Goal: Task Accomplishment & Management: Manage account settings

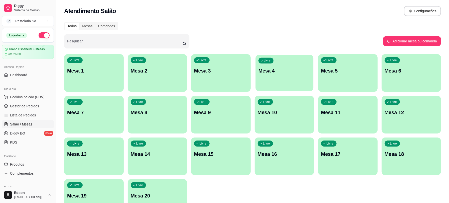
click at [263, 71] on p "Mesa 4" at bounding box center [285, 70] width 52 height 7
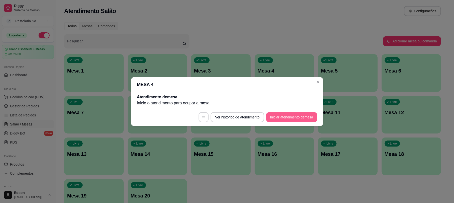
click at [302, 114] on button "Iniciar atendimento de mesa" at bounding box center [291, 117] width 51 height 10
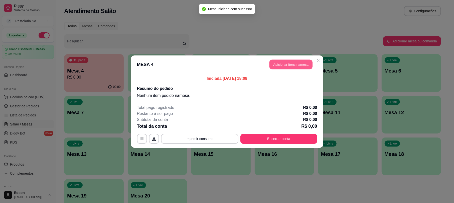
click at [293, 65] on button "Adicionar itens na mesa" at bounding box center [291, 64] width 43 height 10
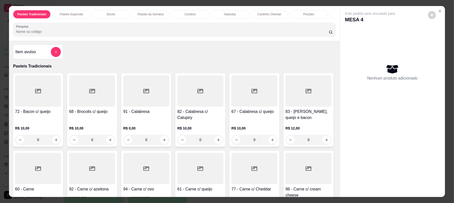
scroll to position [132, 0]
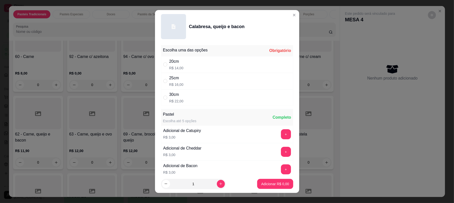
click at [191, 97] on div "30cm R$ 22,00" at bounding box center [227, 97] width 132 height 17
radio input "true"
click at [262, 185] on p "Adicionar R$ 22,00" at bounding box center [274, 183] width 30 height 5
type input "1"
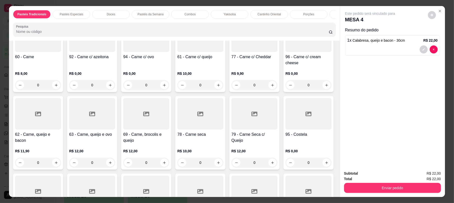
scroll to position [265, 0]
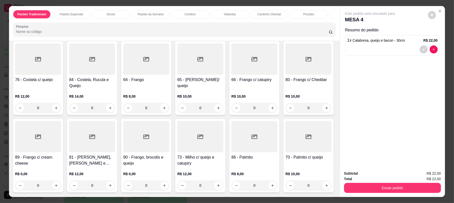
click at [232, 11] on div "79 - Carne Seca c/ Queijo" at bounding box center [255, 5] width 46 height 12
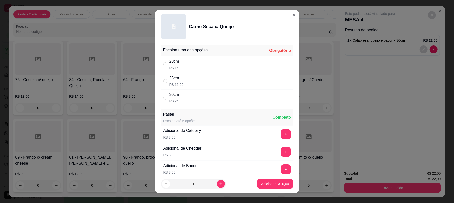
click at [198, 91] on div "30cm R$ 24,00" at bounding box center [227, 97] width 132 height 17
radio input "true"
click at [205, 84] on div "25cm R$ 16,00" at bounding box center [227, 81] width 132 height 17
radio input "true"
radio input "false"
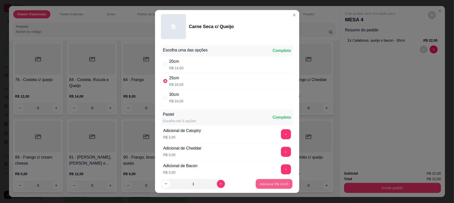
click at [275, 188] on button "Adicionar R$ 16,00" at bounding box center [274, 184] width 37 height 10
type input "1"
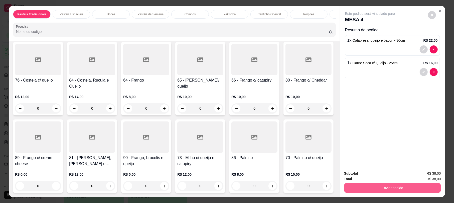
click at [401, 184] on button "Enviar pedido" at bounding box center [392, 188] width 97 height 10
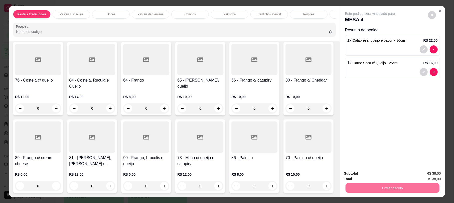
click at [381, 172] on button "Não registrar e enviar pedido" at bounding box center [375, 175] width 51 height 9
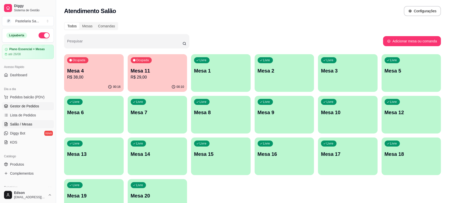
click at [23, 108] on span "Gestor de Pedidos" at bounding box center [24, 105] width 29 height 5
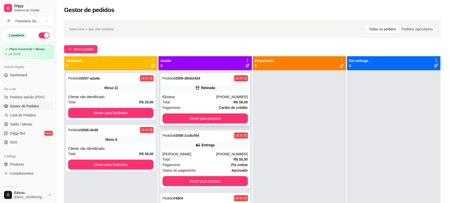
click at [208, 90] on div "Retirada" at bounding box center [205, 87] width 85 height 7
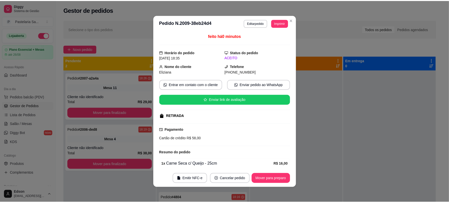
scroll to position [70, 0]
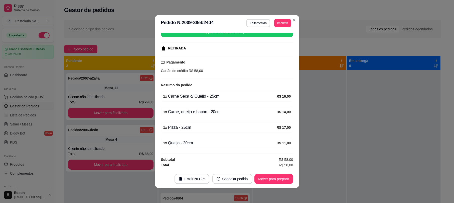
click at [283, 27] on button "Imprimir" at bounding box center [282, 23] width 17 height 8
click at [275, 50] on button "Balcão 🎌🌸" at bounding box center [269, 51] width 36 height 8
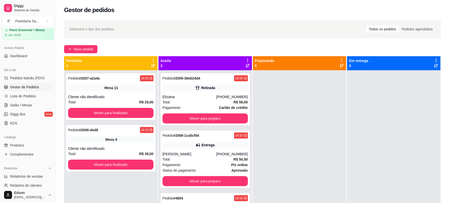
scroll to position [158, 0]
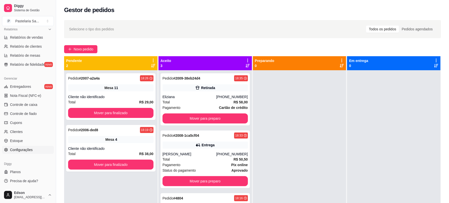
click at [32, 149] on span "Configurações" at bounding box center [21, 149] width 23 height 5
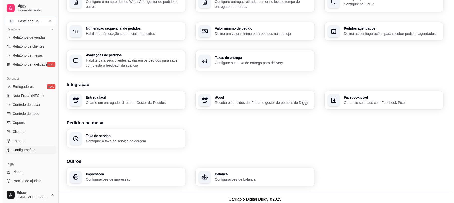
scroll to position [144, 0]
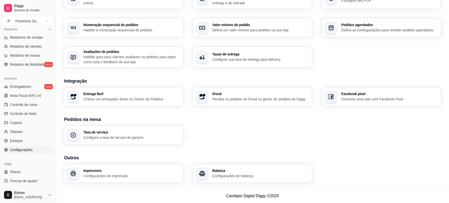
click at [94, 170] on h3 "Impressora" at bounding box center [131, 171] width 97 height 4
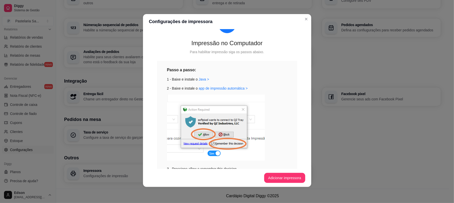
scroll to position [107, 0]
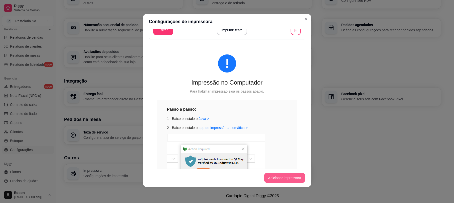
click at [288, 177] on button "Adicionar impressora" at bounding box center [284, 178] width 41 height 10
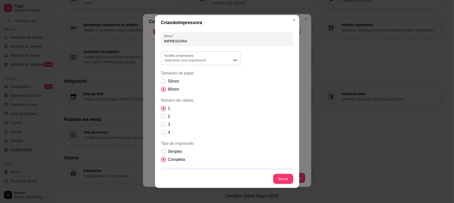
click at [212, 71] on span "Tamanho do papel" at bounding box center [227, 73] width 132 height 6
click at [211, 65] on button "Escolha a impressora: Selecione uma impressora" at bounding box center [201, 58] width 80 height 14
click at [208, 60] on span "Selecione uma impressora" at bounding box center [198, 60] width 67 height 5
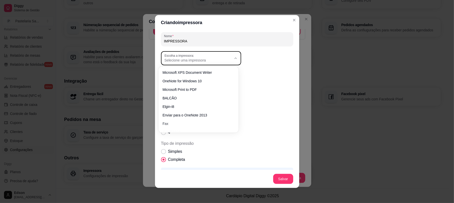
click at [207, 59] on span "Selecione uma impressora" at bounding box center [198, 60] width 67 height 5
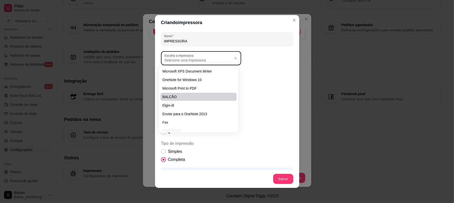
scroll to position [0, 0]
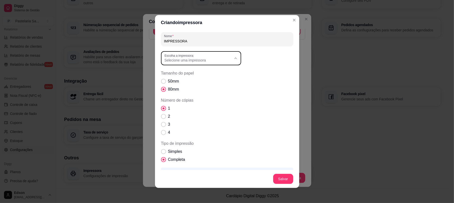
click at [178, 104] on span "Elgin-i8" at bounding box center [196, 104] width 64 height 5
type input "Elgin-i8"
select select "Elgin-i8"
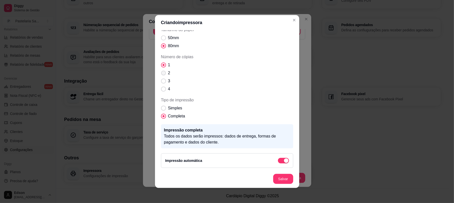
click at [161, 73] on span "Número de cópias" at bounding box center [163, 73] width 5 height 5
click at [161, 74] on input "2" at bounding box center [162, 75] width 3 height 3
radio input "true"
click at [175, 109] on span "Simples" at bounding box center [175, 108] width 14 height 6
click at [164, 109] on input "Simples" at bounding box center [162, 110] width 3 height 3
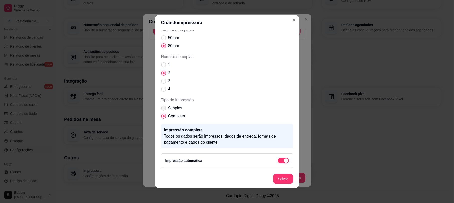
radio input "true"
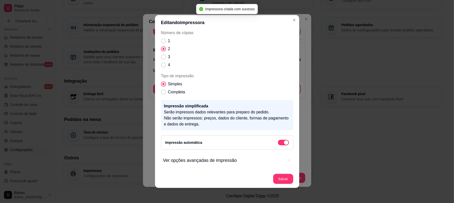
scroll to position [30, 0]
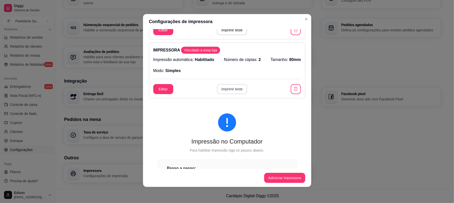
click at [225, 89] on button "Imprimir teste" at bounding box center [232, 89] width 30 height 10
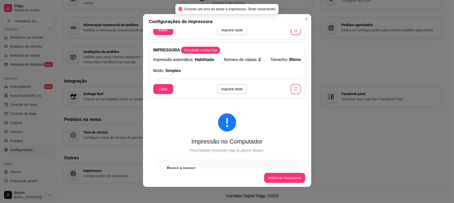
click at [293, 88] on icon "button" at bounding box center [295, 88] width 5 height 5
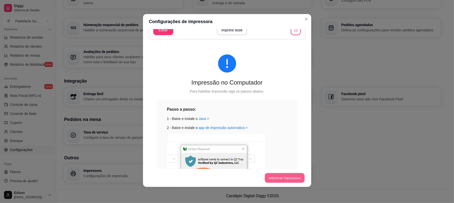
click at [283, 179] on button "Adicionar impressora" at bounding box center [285, 178] width 40 height 10
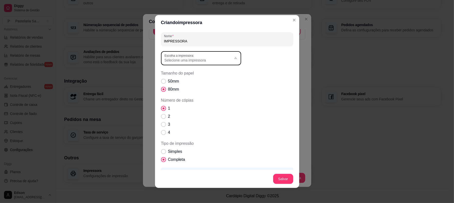
click at [207, 56] on div "Selecione uma impressora" at bounding box center [198, 58] width 67 height 9
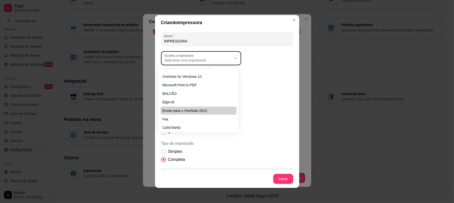
scroll to position [6, 0]
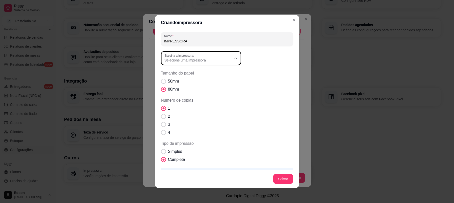
click at [194, 124] on span "CANTINHO" at bounding box center [196, 124] width 64 height 5
type input "CANTINHO"
select select "CANTINHO"
click at [163, 118] on label "2" at bounding box center [165, 116] width 13 height 10
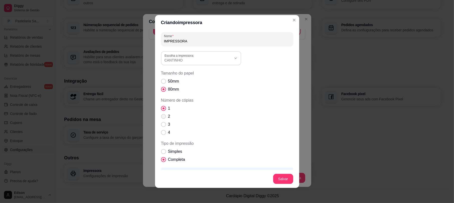
click at [163, 118] on input "2" at bounding box center [162, 118] width 3 height 3
radio input "true"
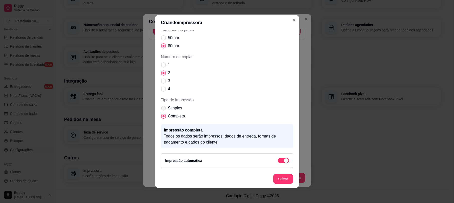
click at [170, 106] on span "Simples" at bounding box center [175, 108] width 14 height 6
click at [164, 109] on input "Simples" at bounding box center [162, 110] width 3 height 3
radio input "true"
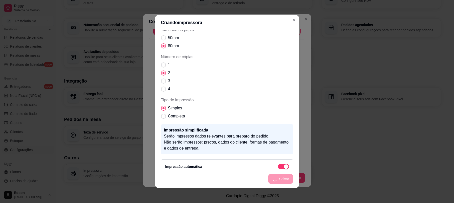
scroll to position [24, 0]
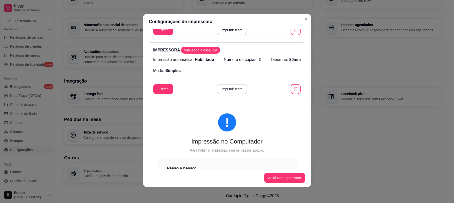
click at [224, 84] on button "Imprimir teste" at bounding box center [232, 89] width 30 height 10
click at [224, 84] on button "Imprimir teste" at bounding box center [232, 89] width 29 height 10
click at [225, 89] on button "Imprimir teste" at bounding box center [232, 89] width 30 height 10
click at [293, 87] on icon "button" at bounding box center [295, 88] width 5 height 5
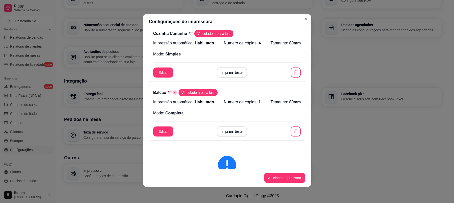
scroll to position [0, 0]
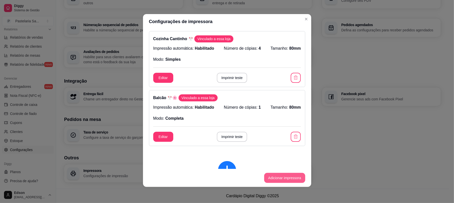
click at [283, 176] on button "Adicionar impressora" at bounding box center [284, 178] width 41 height 10
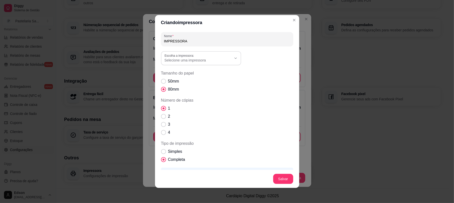
click at [208, 49] on div "Nome IMPRESSORA Escolha a impressora: Microsoft XPS Document Writer OneNote for…" at bounding box center [227, 121] width 132 height 179
click at [209, 54] on div "Selecione uma impressora" at bounding box center [198, 58] width 67 height 9
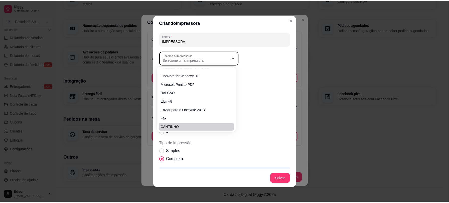
scroll to position [6, 0]
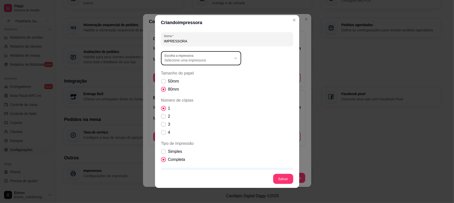
click at [116, 83] on div "Criando impressora Nome IMPRESSORA Escolha a impressora: Microsoft XPS Document…" at bounding box center [227, 101] width 454 height 203
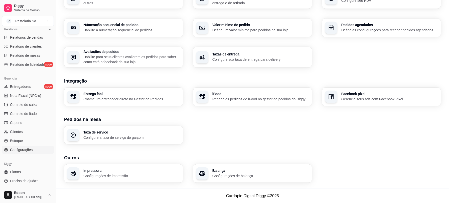
click at [18, 156] on div "Loja aberta Plano Essencial + Mesas até 26/08 Acesso Rápido Dashboard Dia a dia…" at bounding box center [28, 107] width 56 height 159
click at [25, 145] on link "Estoque" at bounding box center [28, 141] width 52 height 8
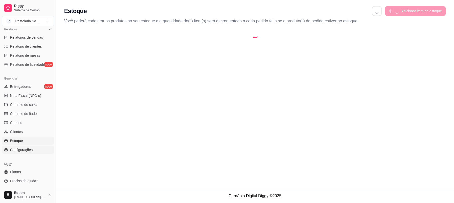
click at [25, 148] on span "Configurações" at bounding box center [21, 149] width 23 height 5
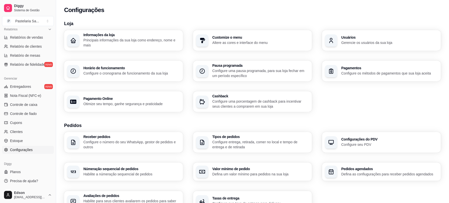
scroll to position [144, 0]
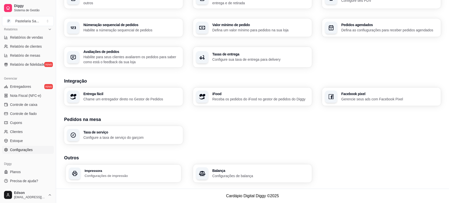
click at [126, 169] on h3 "Impressora" at bounding box center [132, 171] width 94 height 4
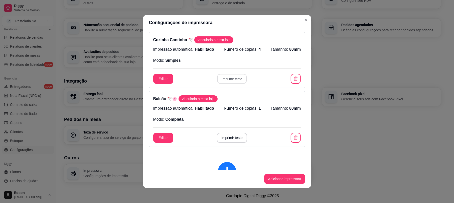
click at [227, 79] on button "Imprimir teste" at bounding box center [232, 79] width 29 height 10
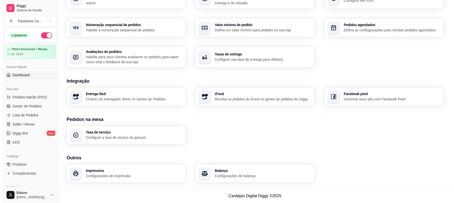
scroll to position [0, 0]
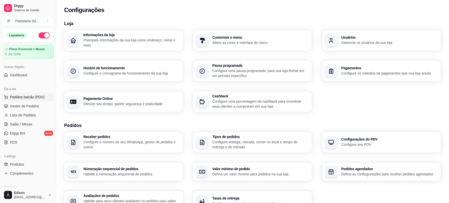
click at [39, 99] on span "Pedidos balcão (PDV)" at bounding box center [27, 96] width 35 height 5
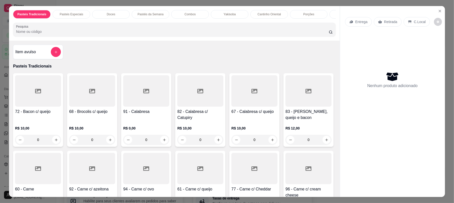
click at [224, 176] on div at bounding box center [200, 168] width 46 height 31
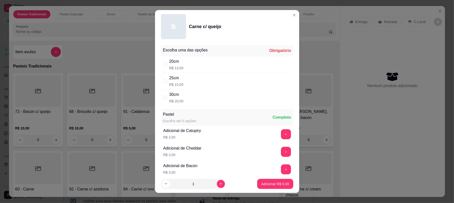
click at [183, 79] on div "25cm R$ 15,00" at bounding box center [227, 81] width 132 height 17
radio input "true"
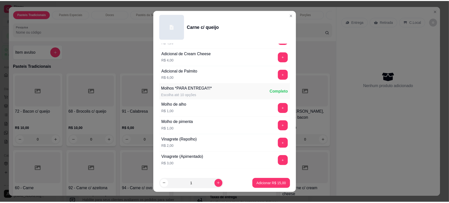
scroll to position [341, 0]
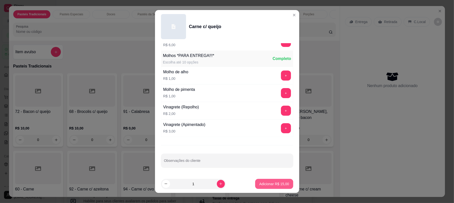
click at [260, 182] on p "Adicionar R$ 15,00" at bounding box center [274, 183] width 30 height 5
type input "1"
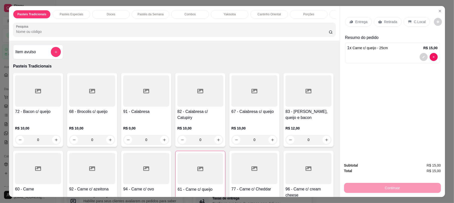
drag, startPoint x: 384, startPoint y: 27, endPoint x: 385, endPoint y: 23, distance: 4.4
click at [384, 27] on div "Entrega Retirada C.Local" at bounding box center [392, 22] width 95 height 18
click at [385, 23] on p "Retirada" at bounding box center [390, 21] width 13 height 5
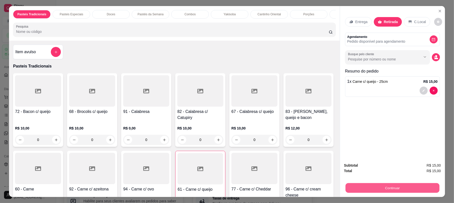
click at [413, 187] on button "Continuar" at bounding box center [393, 188] width 94 height 10
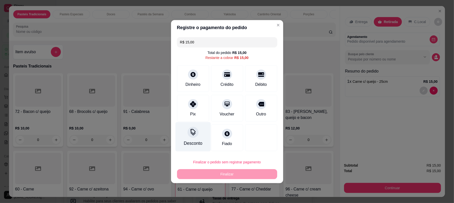
click at [200, 138] on div "Desconto" at bounding box center [192, 136] width 35 height 29
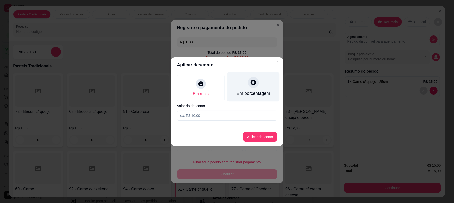
click at [238, 85] on div "Em porcentagem" at bounding box center [253, 86] width 52 height 29
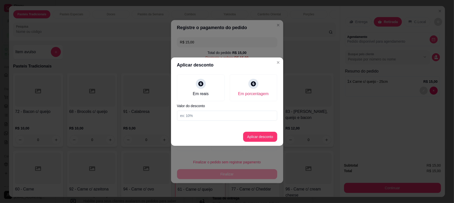
click at [244, 119] on input at bounding box center [227, 116] width 100 height 10
type input "100"
click at [252, 135] on button "Aplicar desconto" at bounding box center [260, 137] width 34 height 10
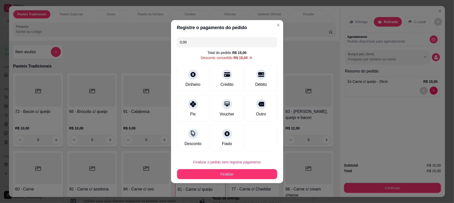
type input "R$ 0,00"
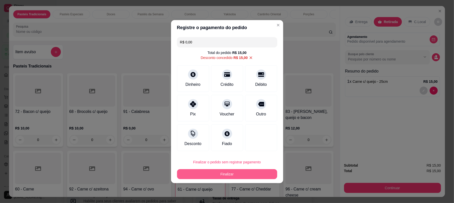
click at [240, 176] on button "Finalizar" at bounding box center [227, 174] width 100 height 10
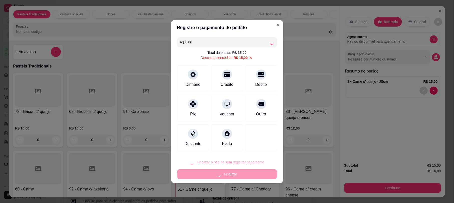
type input "0"
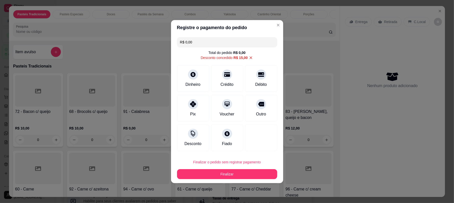
type input "-R$ 15,00"
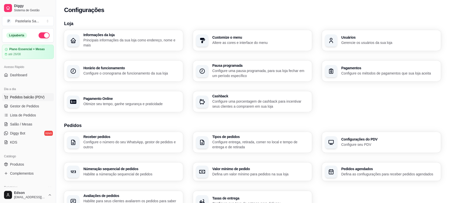
click at [29, 95] on span "Pedidos balcão (PDV)" at bounding box center [27, 96] width 35 height 5
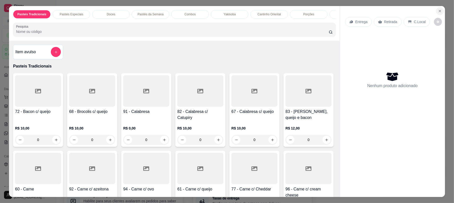
click at [437, 7] on button "Close" at bounding box center [440, 11] width 8 height 8
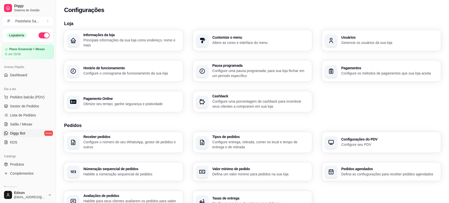
click at [24, 135] on span "Diggy Bot" at bounding box center [17, 133] width 15 height 5
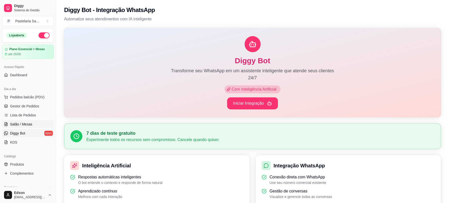
click at [23, 123] on span "Salão / Mesas" at bounding box center [21, 124] width 22 height 5
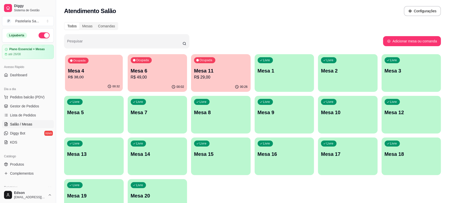
click at [81, 79] on p "R$ 38,00" at bounding box center [94, 77] width 52 height 6
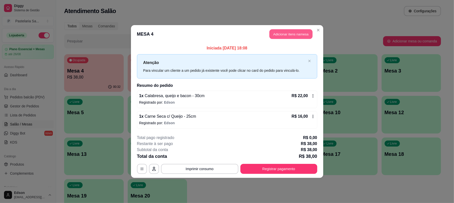
click at [279, 36] on button "Adicionar itens na mesa" at bounding box center [291, 34] width 43 height 10
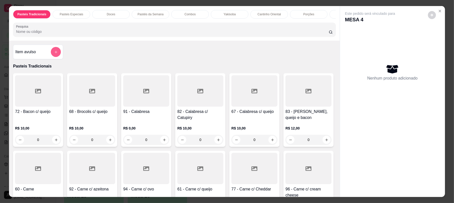
click at [54, 54] on icon "add-separate-item" at bounding box center [56, 52] width 4 height 4
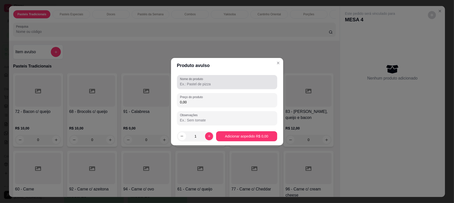
click at [231, 84] on input "Nome do produto" at bounding box center [227, 83] width 94 height 5
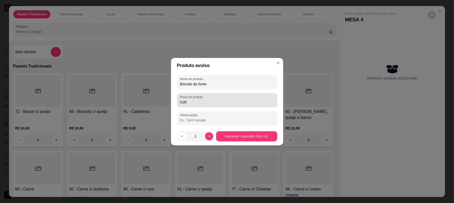
type input "Biscoito da Sorte"
click at [229, 107] on div "Preço do produto 0,00" at bounding box center [227, 100] width 100 height 14
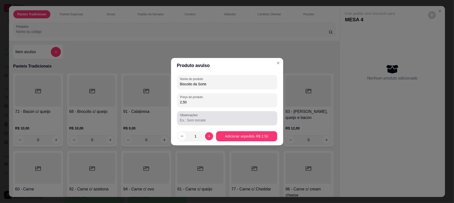
type input "2,50"
click at [257, 131] on footer "1 Adicionar ao pedido R$ 2,50" at bounding box center [227, 136] width 112 height 18
click at [258, 143] on footer "1 Adicionar ao pedido R$ 2,50" at bounding box center [227, 136] width 112 height 18
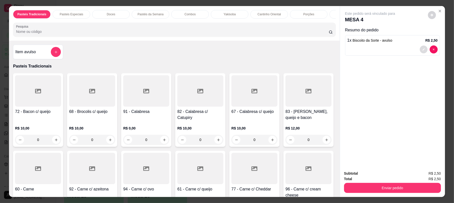
click at [423, 50] on icon "decrease-product-quantity" at bounding box center [424, 49] width 3 height 3
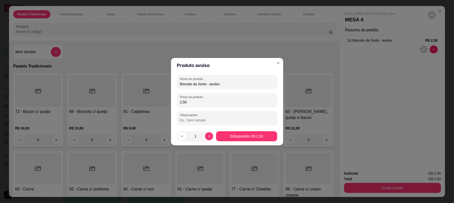
click at [244, 85] on input "Biscoito da Sorte - avulso" at bounding box center [227, 83] width 94 height 5
type input "Biscoito da Sorte"
click at [206, 135] on button "increase-product-quantity" at bounding box center [209, 136] width 8 height 8
type input "2"
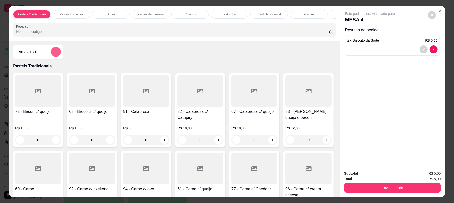
click at [56, 55] on button "add-separate-item" at bounding box center [56, 52] width 10 height 10
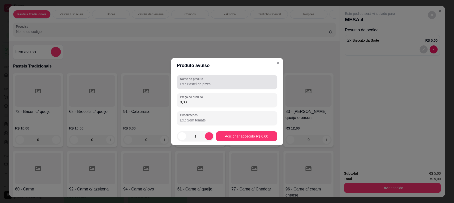
click at [238, 84] on input "Nome do produto" at bounding box center [227, 83] width 94 height 5
type input "F"
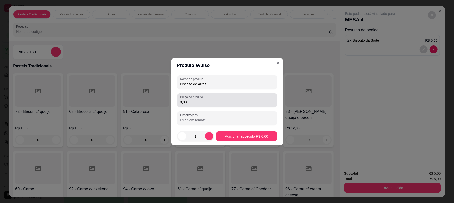
type input "Biscoito de Arroz"
click at [221, 96] on div "0,00" at bounding box center [227, 100] width 94 height 10
type input "15,00"
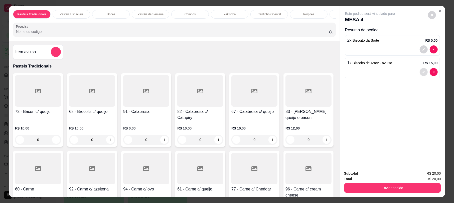
click at [423, 71] on icon "decrease-product-quantity" at bounding box center [424, 71] width 3 height 3
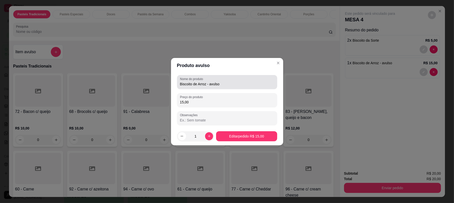
click at [245, 78] on div "Biscoito de Arroz - avulso" at bounding box center [227, 82] width 94 height 10
click at [243, 84] on input "Biscoito de Arroz - avulso" at bounding box center [227, 83] width 94 height 5
type input "Biscoito de Arroz"
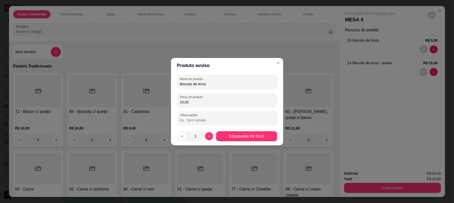
click at [243, 129] on footer "1 Editar pedido R$ 15,00" at bounding box center [227, 136] width 112 height 18
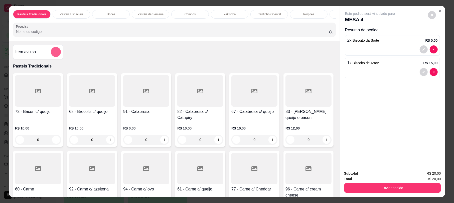
click at [54, 54] on icon "add-separate-item" at bounding box center [56, 52] width 4 height 4
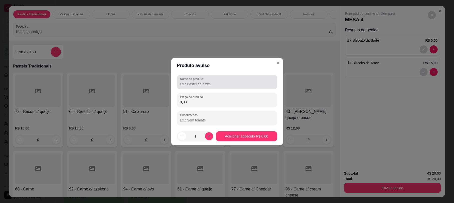
click at [223, 84] on input "Nome do produto" at bounding box center [227, 83] width 94 height 5
type input "Choco Pie"
click at [232, 100] on input "0,00" at bounding box center [227, 101] width 94 height 5
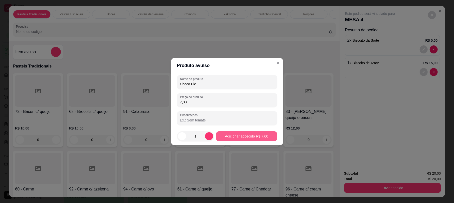
type input "7,00"
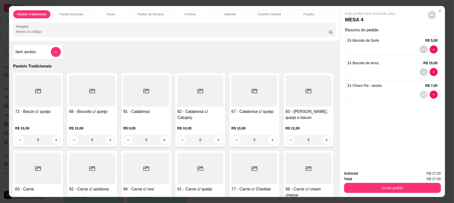
click at [423, 95] on button "decrease-product-quantity" at bounding box center [424, 94] width 8 height 8
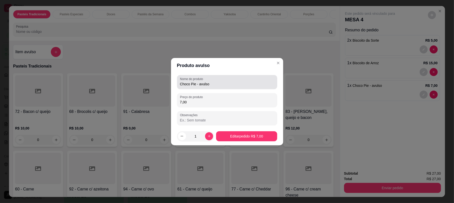
click at [222, 86] on div "Choco Pie - avulso" at bounding box center [227, 82] width 94 height 10
click at [222, 86] on input "Choco Pie - avulso" at bounding box center [227, 83] width 94 height 5
type input "Choco Pie"
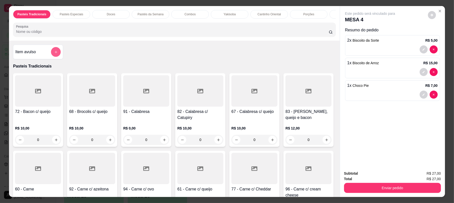
click at [58, 57] on button "add-separate-item" at bounding box center [56, 52] width 10 height 10
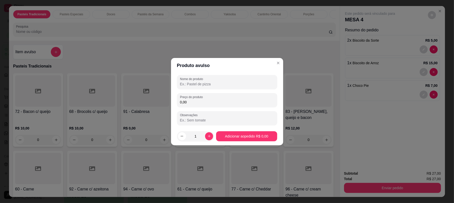
click at [200, 86] on input "Nome do produto" at bounding box center [227, 83] width 94 height 5
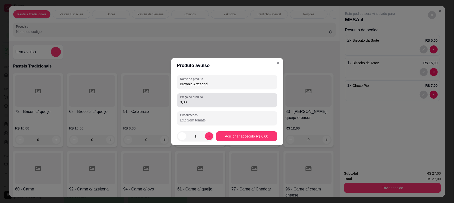
type input "Brownie Artesanal"
click at [202, 104] on input "0,00" at bounding box center [227, 101] width 94 height 5
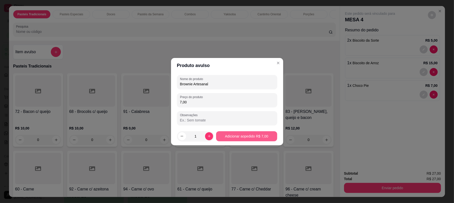
type input "7,00"
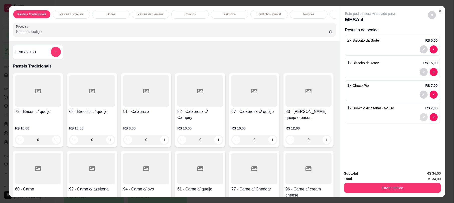
click at [423, 116] on button "decrease-product-quantity" at bounding box center [424, 117] width 8 height 8
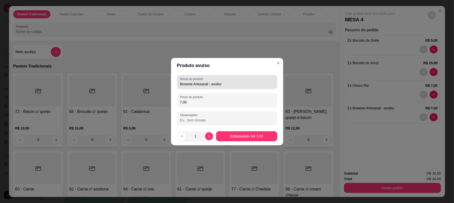
click at [240, 81] on div "Brownie Artesanal - avulso" at bounding box center [227, 82] width 94 height 10
type input "Brownie Artesanal"
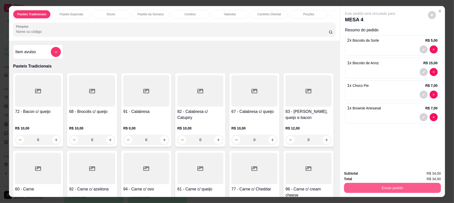
click at [404, 188] on button "Enviar pedido" at bounding box center [392, 188] width 97 height 10
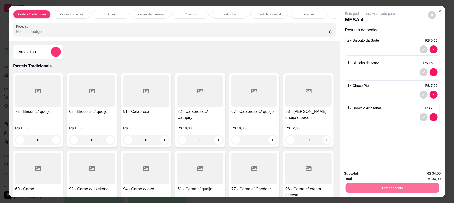
click at [391, 176] on button "Não registrar e enviar pedido" at bounding box center [376, 176] width 52 height 10
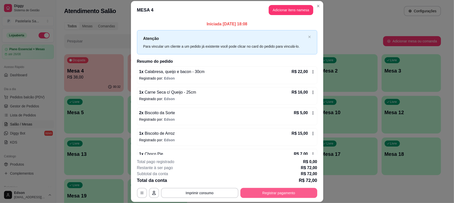
click at [273, 197] on footer "**********" at bounding box center [227, 178] width 192 height 47
click at [268, 196] on button "Registrar pagamento" at bounding box center [279, 193] width 77 height 10
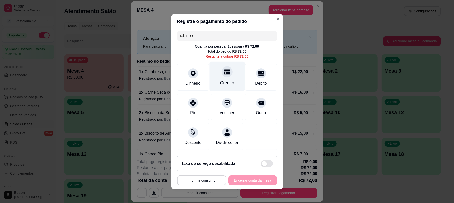
click at [220, 79] on div "Crédito" at bounding box center [227, 82] width 14 height 7
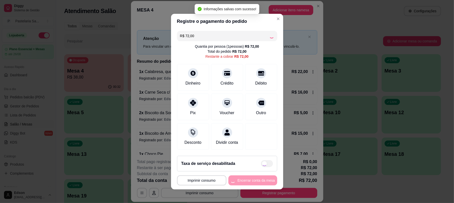
type input "R$ 0,00"
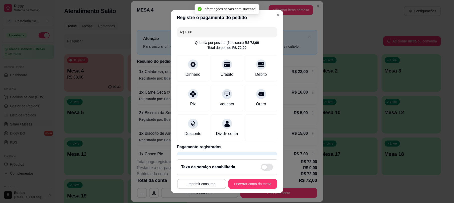
click at [254, 184] on button "Encerrar conta da mesa" at bounding box center [253, 184] width 49 height 10
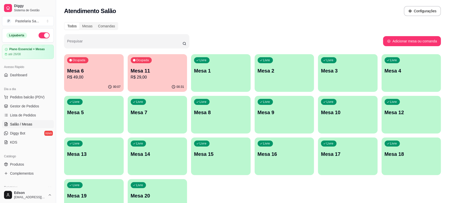
click at [181, 69] on p "Mesa 11" at bounding box center [158, 70] width 54 height 7
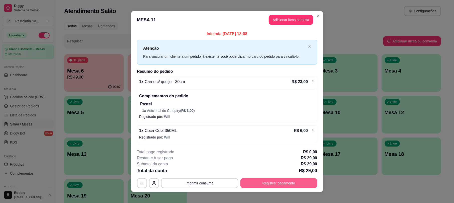
click at [283, 180] on button "Registrar pagamento" at bounding box center [279, 183] width 77 height 10
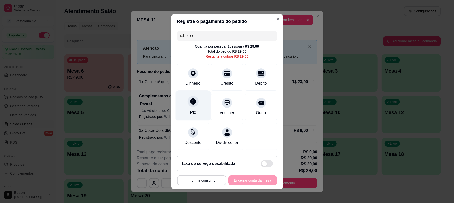
click at [185, 103] on div "Pix" at bounding box center [192, 105] width 35 height 29
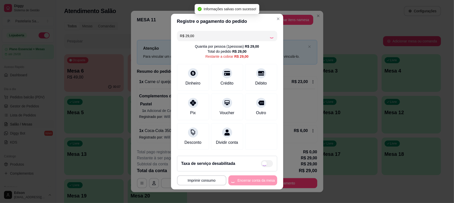
type input "R$ 0,00"
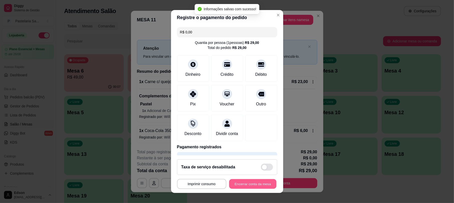
click at [262, 186] on button "Encerrar conta da mesa" at bounding box center [252, 184] width 47 height 10
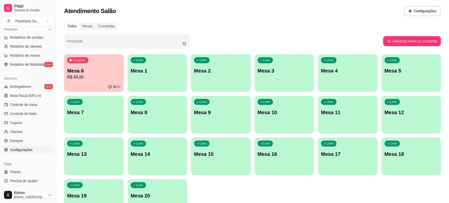
scroll to position [19, 0]
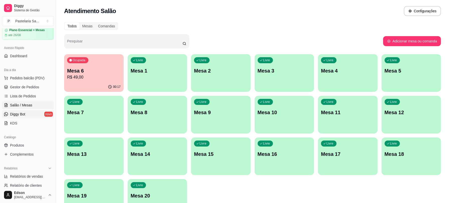
click at [28, 114] on link "Diggy Bot novo" at bounding box center [28, 114] width 52 height 8
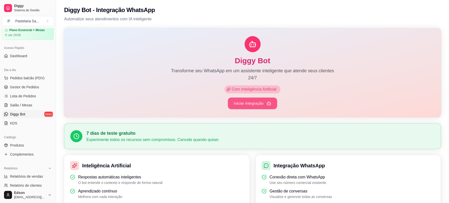
click at [261, 106] on button "Iniciar Integração" at bounding box center [252, 103] width 49 height 12
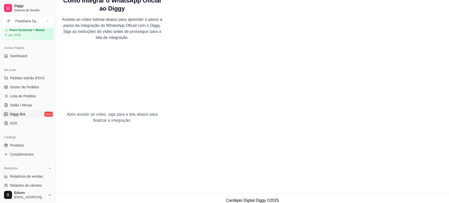
scroll to position [12, 0]
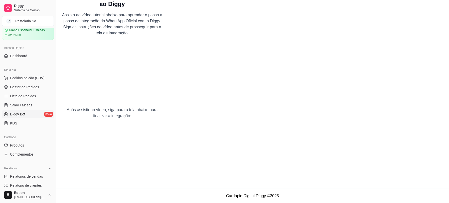
click at [437, 21] on div "Como integrar o WhatsApp Oficial ao Diggy Assista ao vídeo tutorial abaixo para…" at bounding box center [252, 88] width 393 height 200
drag, startPoint x: 412, startPoint y: 95, endPoint x: 410, endPoint y: 90, distance: 5.2
click at [412, 95] on div "Como integrar o WhatsApp Oficial ao Diggy Assista ao vídeo tutorial abaixo para…" at bounding box center [252, 88] width 393 height 200
click at [406, 35] on div "Como integrar o WhatsApp Oficial ao Diggy Assista ao vídeo tutorial abaixo para…" at bounding box center [252, 88] width 393 height 200
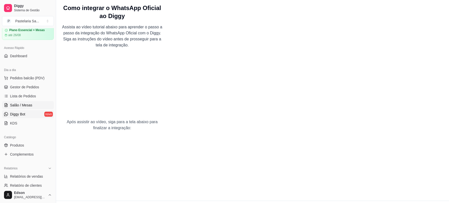
click at [21, 102] on span "Salão / Mesas" at bounding box center [21, 104] width 22 height 5
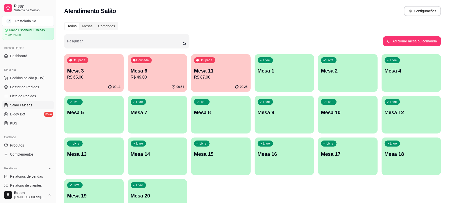
click at [158, 81] on div "Ocupada Mesa 6 R$ 49,00" at bounding box center [158, 68] width 60 height 28
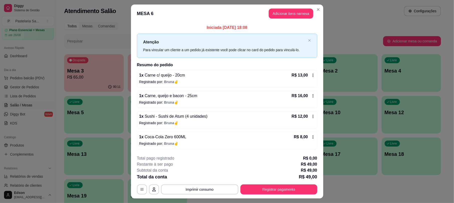
scroll to position [12, 0]
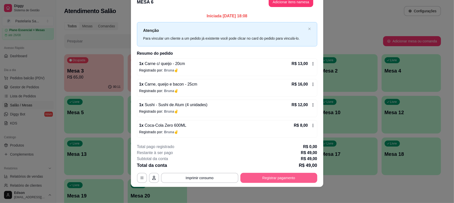
click at [265, 179] on button "Registrar pagamento" at bounding box center [279, 178] width 77 height 10
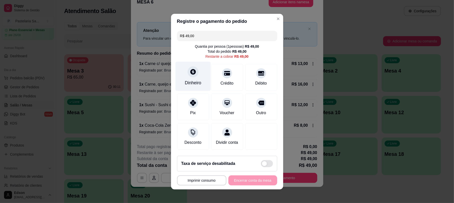
click at [194, 75] on div "Dinheiro" at bounding box center [192, 75] width 35 height 29
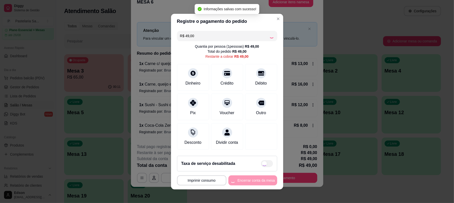
type input "R$ 0,00"
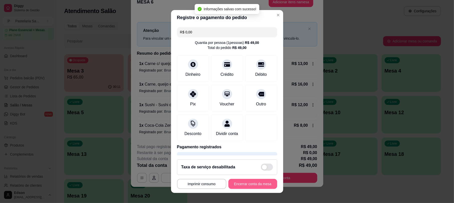
click at [248, 186] on button "Encerrar conta da mesa" at bounding box center [253, 184] width 49 height 10
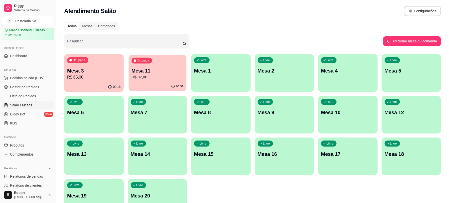
click at [154, 65] on div "Ocupada Mesa 11 R$ 87,00" at bounding box center [158, 68] width 58 height 27
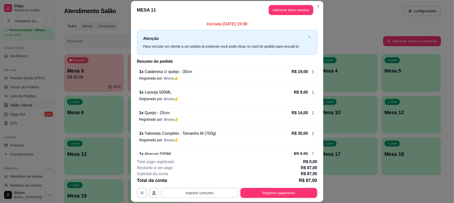
click at [198, 194] on button "Imprimir consumo" at bounding box center [199, 193] width 77 height 10
click at [199, 180] on button "Balcão 🎌🌸" at bounding box center [198, 181] width 36 height 8
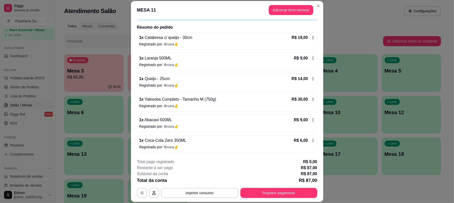
scroll to position [35, 0]
click at [275, 191] on button "Registrar pagamento" at bounding box center [279, 193] width 77 height 10
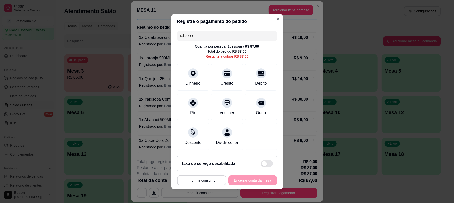
click at [219, 32] on input "R$ 87,00" at bounding box center [227, 36] width 94 height 10
click at [193, 111] on div "Pix" at bounding box center [192, 105] width 35 height 29
type input "R$ 59,00"
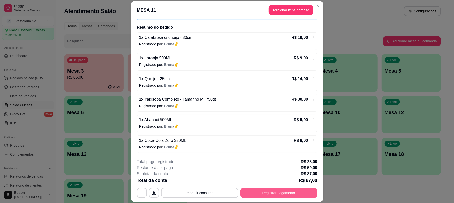
click at [291, 193] on button "Registrar pagamento" at bounding box center [279, 193] width 77 height 10
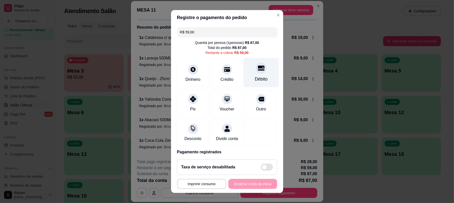
click at [258, 70] on icon at bounding box center [261, 68] width 7 height 5
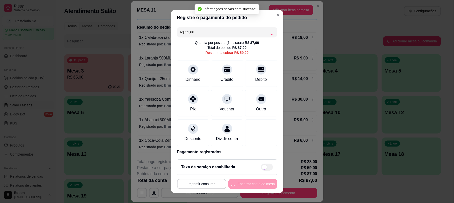
type input "R$ 0,00"
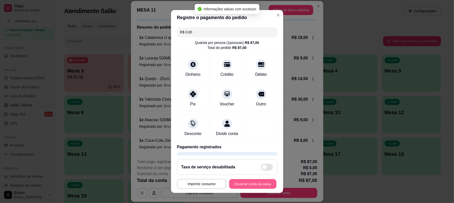
click at [239, 187] on button "Encerrar conta da mesa" at bounding box center [252, 184] width 47 height 10
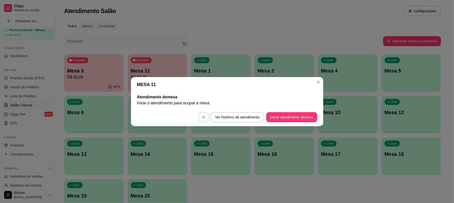
scroll to position [0, 0]
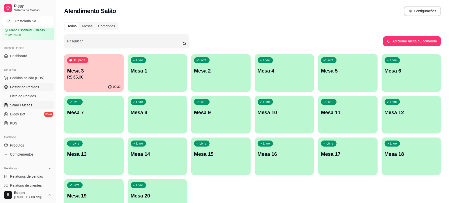
click at [32, 87] on span "Gestor de Pedidos" at bounding box center [24, 86] width 29 height 5
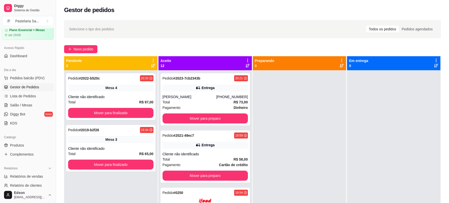
click at [40, 73] on div "Dia a dia" at bounding box center [28, 70] width 52 height 8
click at [41, 79] on span "Pedidos balcão (PDV)" at bounding box center [27, 77] width 35 height 5
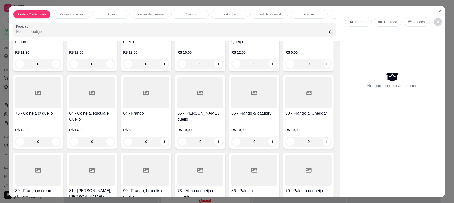
scroll to position [264, 0]
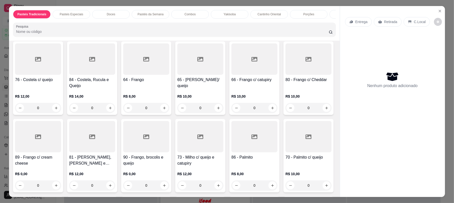
click at [177, 89] on div "65 - [PERSON_NAME]/ queijo" at bounding box center [200, 83] width 46 height 12
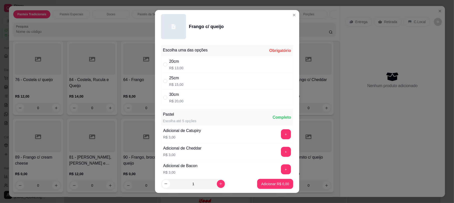
click at [208, 76] on div "25cm R$ 15,00" at bounding box center [227, 81] width 132 height 17
radio input "true"
click at [264, 182] on p "Adicionar R$ 15,00" at bounding box center [274, 183] width 30 height 5
type input "1"
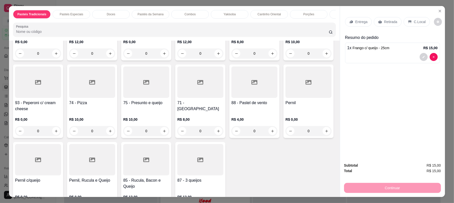
scroll to position [529, 0]
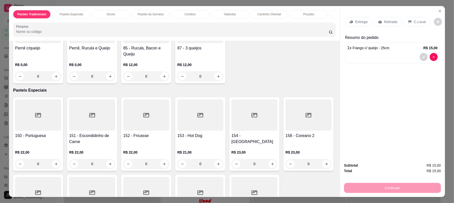
click at [224, 43] on div at bounding box center [200, 27] width 46 height 31
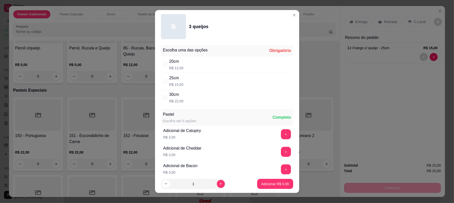
click at [177, 84] on p "R$ 15,00" at bounding box center [176, 84] width 14 height 5
radio input "true"
click at [261, 185] on p "Adicionar R$ 15,00" at bounding box center [274, 183] width 30 height 5
type input "1"
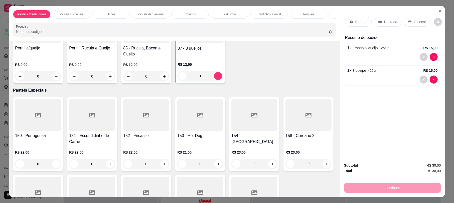
scroll to position [396, 0]
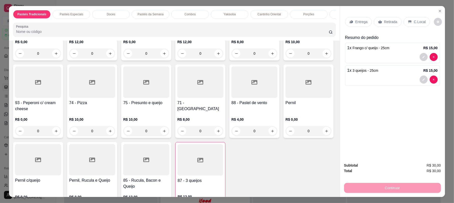
click at [232, 34] on div "86 - Palmito" at bounding box center [255, 28] width 46 height 12
click at [186, 85] on div "25cm R$ 13,00" at bounding box center [227, 81] width 132 height 17
radio input "true"
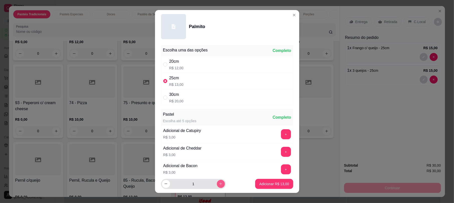
click at [219, 185] on icon "increase-product-quantity" at bounding box center [221, 184] width 4 height 4
type input "2"
click at [262, 184] on p "Adicionar R$ 26,00" at bounding box center [274, 183] width 30 height 5
type input "2"
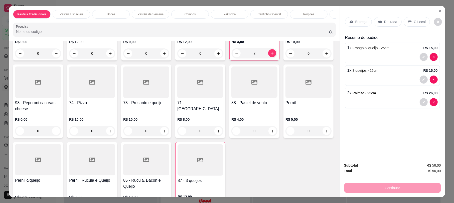
click at [384, 24] on p "Retirada" at bounding box center [390, 21] width 13 height 5
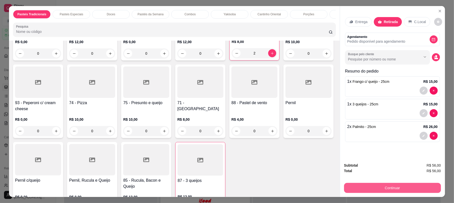
click at [388, 187] on button "Continuar" at bounding box center [392, 188] width 97 height 10
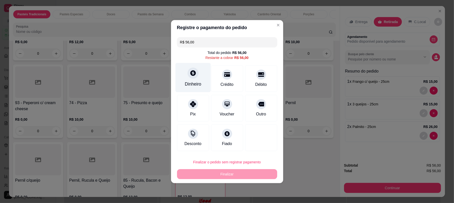
click at [203, 75] on div "Dinheiro" at bounding box center [192, 77] width 35 height 29
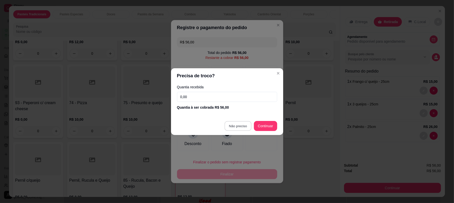
type input "R$ 0,00"
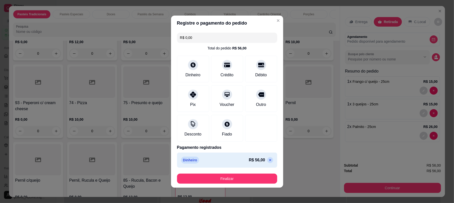
click at [238, 177] on button "Finalizar" at bounding box center [227, 178] width 100 height 10
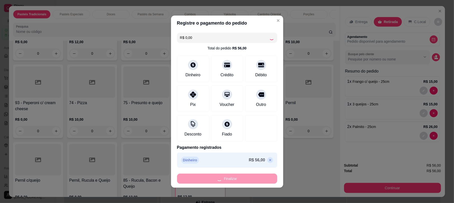
type input "0"
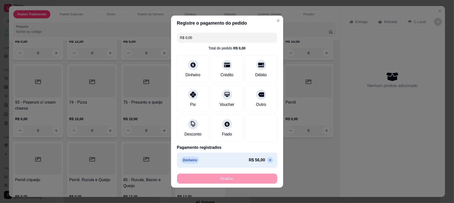
type input "-R$ 56,00"
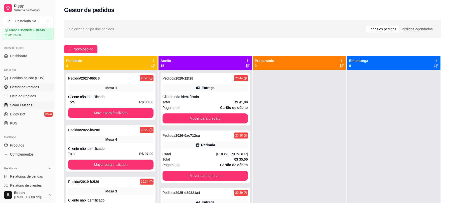
click at [13, 103] on span "Salão / Mesas" at bounding box center [21, 104] width 22 height 5
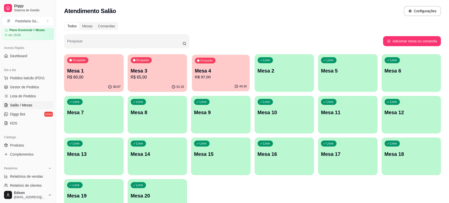
click at [223, 79] on p "R$ 97,00" at bounding box center [221, 77] width 52 height 6
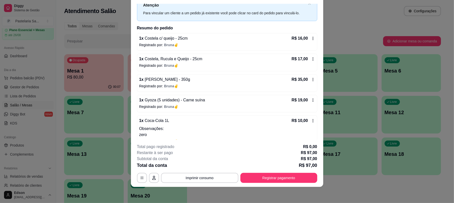
scroll to position [28, 0]
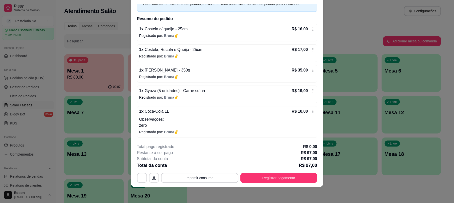
click at [154, 176] on button "button" at bounding box center [154, 178] width 10 height 10
click at [137, 178] on button "button" at bounding box center [142, 178] width 10 height 10
click at [254, 178] on button "Registrar pagamento" at bounding box center [279, 178] width 77 height 10
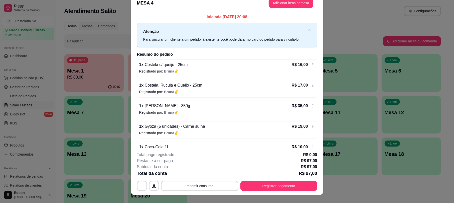
scroll to position [0, 0]
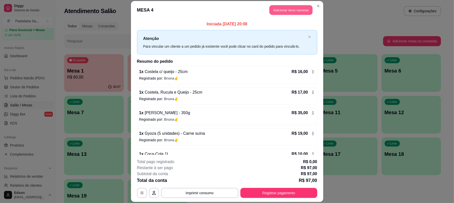
click at [292, 5] on button "Adicionar itens na mesa" at bounding box center [291, 10] width 43 height 10
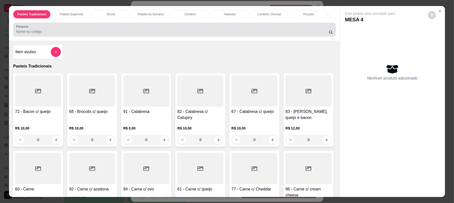
click at [190, 32] on div at bounding box center [174, 30] width 317 height 10
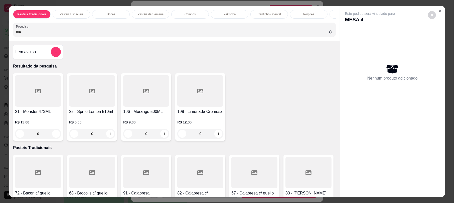
type input "m"
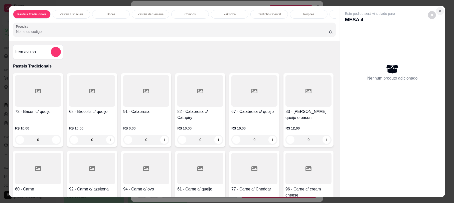
click at [438, 9] on icon "Close" at bounding box center [440, 11] width 4 height 4
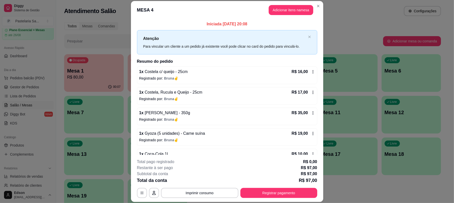
click at [267, 186] on div "**********" at bounding box center [227, 178] width 180 height 39
click at [283, 190] on button "Registrar pagamento" at bounding box center [279, 193] width 75 height 10
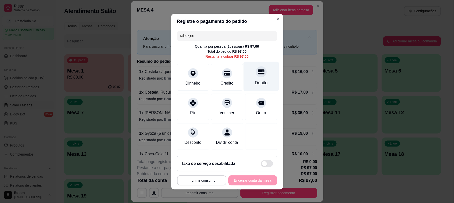
click at [244, 76] on div "Débito" at bounding box center [261, 75] width 35 height 29
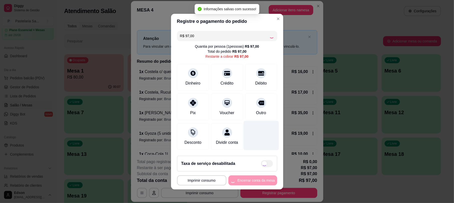
type input "R$ 0,00"
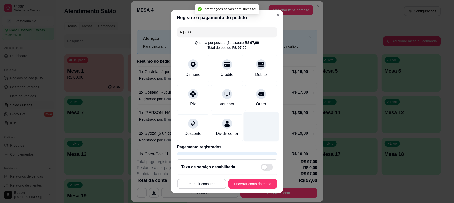
scroll to position [20, 0]
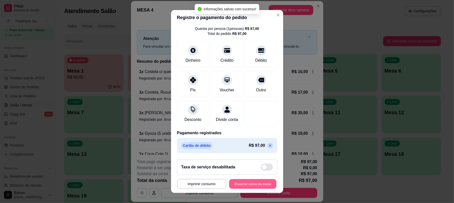
click at [249, 181] on button "Encerrar conta da mesa" at bounding box center [252, 184] width 47 height 10
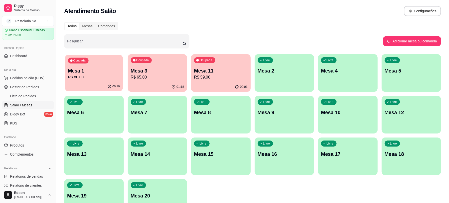
click at [111, 74] on div "Mesa 1 R$ 80,00" at bounding box center [94, 73] width 52 height 13
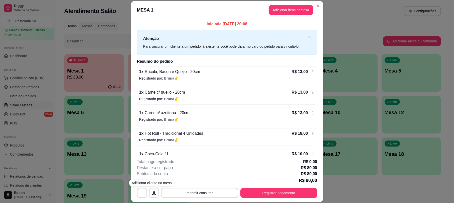
scroll to position [49, 0]
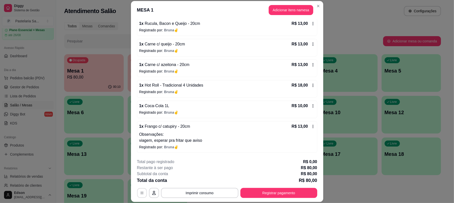
click at [142, 191] on button "button" at bounding box center [142, 193] width 10 height 10
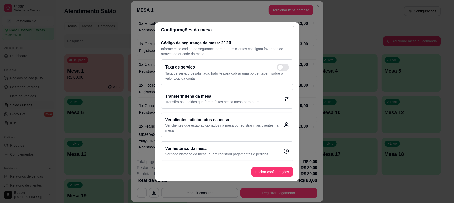
click at [223, 97] on h2 "Transferir itens da mesa" at bounding box center [212, 96] width 95 height 6
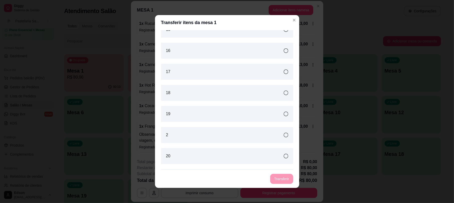
scroll to position [0, 0]
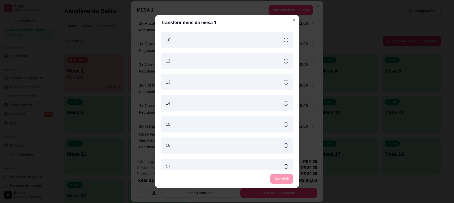
click at [192, 129] on div "15" at bounding box center [227, 124] width 132 height 16
click at [282, 176] on button "Transferir" at bounding box center [282, 179] width 22 height 10
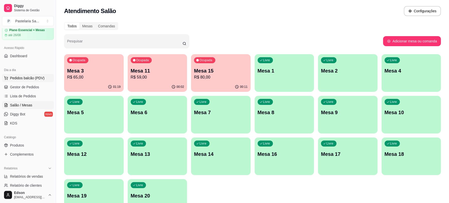
click at [38, 76] on span "Pedidos balcão (PDV)" at bounding box center [27, 77] width 35 height 5
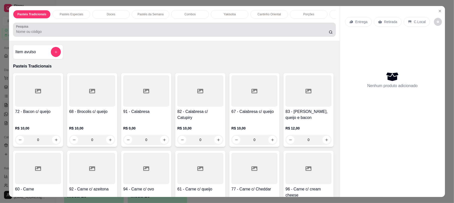
click at [80, 32] on div at bounding box center [174, 30] width 317 height 10
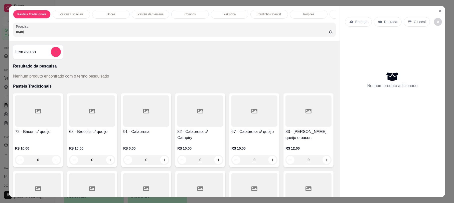
type input "manju"
click at [322, 34] on input "manju" at bounding box center [172, 31] width 313 height 5
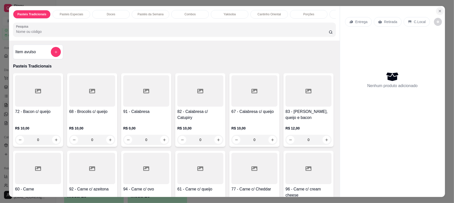
click at [440, 9] on button "Close" at bounding box center [440, 11] width 8 height 8
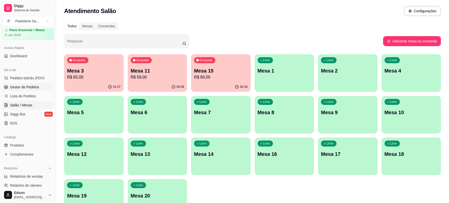
click at [28, 85] on span "Gestor de Pedidos" at bounding box center [24, 86] width 29 height 5
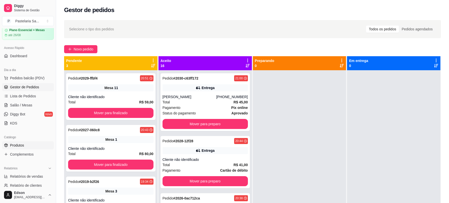
click at [26, 141] on link "Produtos" at bounding box center [28, 145] width 52 height 8
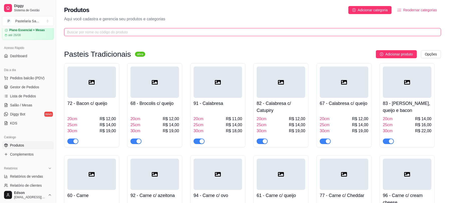
click at [134, 31] on input "text" at bounding box center [250, 32] width 367 height 6
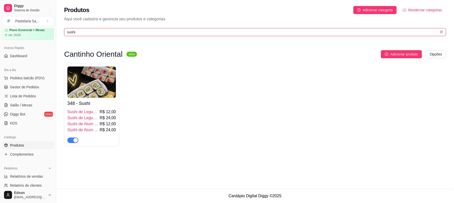
type input "sushi"
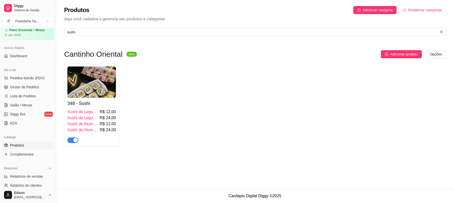
click at [94, 101] on h4 "348 - Sushi" at bounding box center [91, 103] width 49 height 7
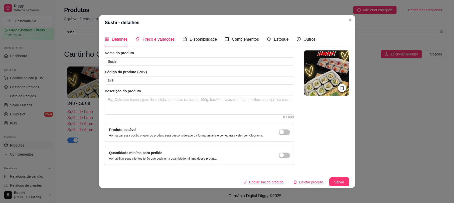
click at [153, 42] on div "Preço e variações" at bounding box center [155, 39] width 39 height 6
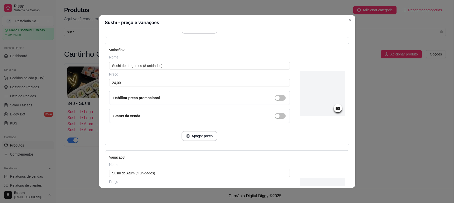
scroll to position [97, 0]
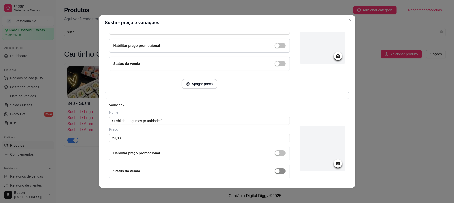
click at [275, 48] on span "button" at bounding box center [280, 46] width 11 height 6
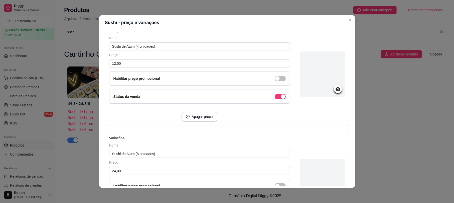
scroll to position [366, 0]
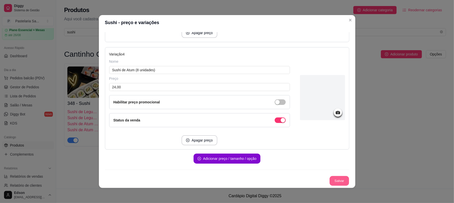
click at [334, 177] on button "Salvar" at bounding box center [340, 181] width 20 height 10
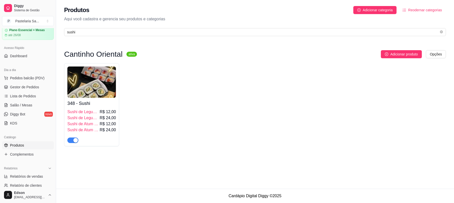
click at [120, 83] on div "348 - Sushi Sushi de Legumes (4 unidades) R$ 12,00 Sushi de Legumes (8 unidades…" at bounding box center [255, 104] width 382 height 83
click at [114, 83] on img at bounding box center [91, 81] width 49 height 31
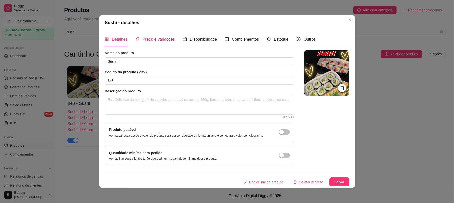
click at [143, 41] on span "Preço e variações" at bounding box center [159, 39] width 32 height 4
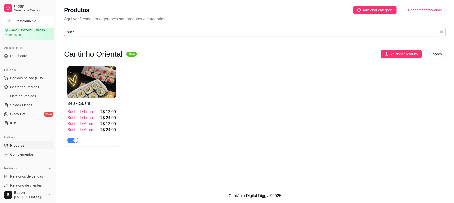
click at [87, 32] on input "sushi" at bounding box center [253, 32] width 372 height 6
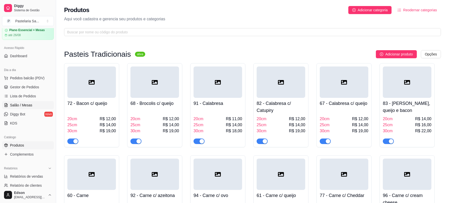
click at [33, 104] on link "Salão / Mesas" at bounding box center [28, 105] width 52 height 8
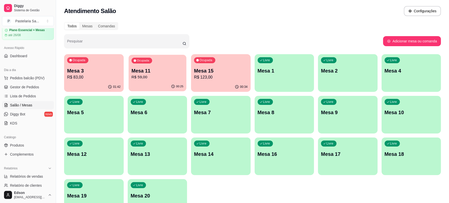
click at [158, 67] on div "Ocupada Mesa 11 R$ 59,00" at bounding box center [158, 68] width 58 height 27
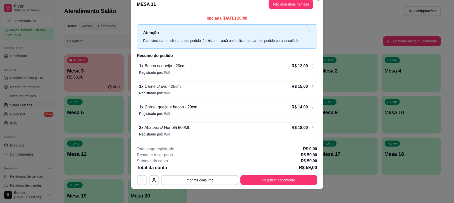
scroll to position [12, 0]
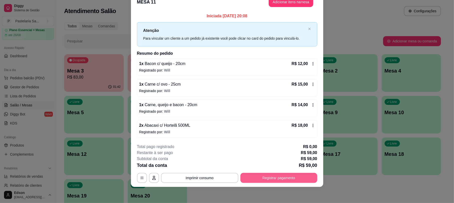
click at [274, 173] on button "Registrar pagamento" at bounding box center [279, 178] width 77 height 10
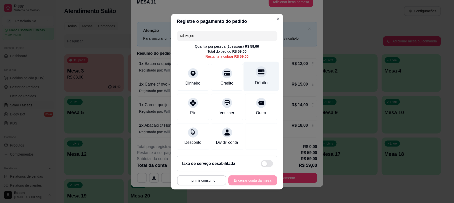
click at [258, 69] on icon at bounding box center [261, 71] width 7 height 5
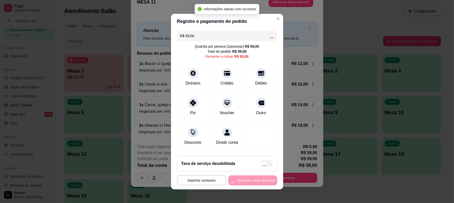
type input "R$ 0,00"
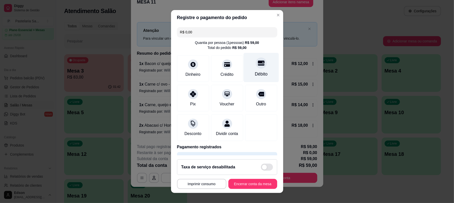
click at [261, 63] on div "Débito" at bounding box center [261, 67] width 35 height 29
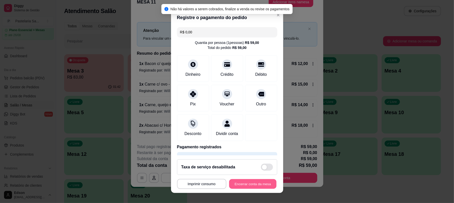
click at [248, 179] on button "Encerrar conta da mesa" at bounding box center [252, 184] width 47 height 10
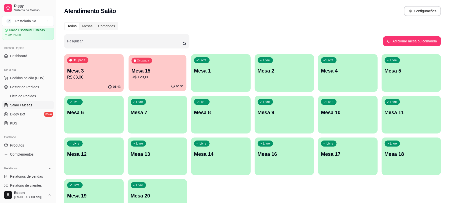
click at [178, 68] on p "Mesa 15" at bounding box center [158, 70] width 52 height 7
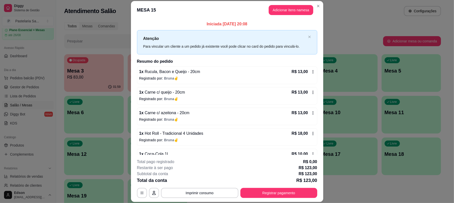
scroll to position [111, 0]
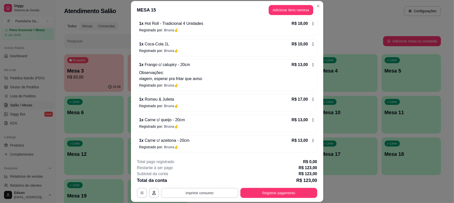
click at [204, 196] on button "Imprimir consumo" at bounding box center [199, 193] width 77 height 10
click at [201, 182] on button "Balcão 🎌🌸" at bounding box center [197, 181] width 35 height 8
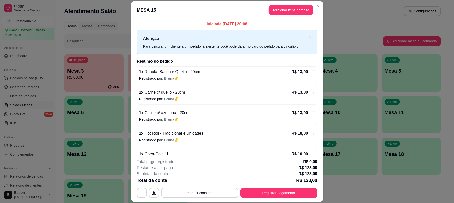
scroll to position [15, 0]
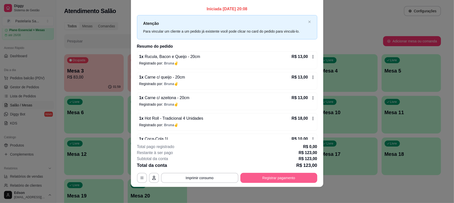
click at [280, 176] on button "Registrar pagamento" at bounding box center [279, 178] width 77 height 10
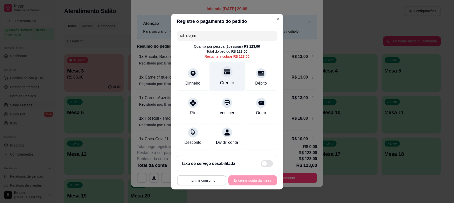
click at [215, 63] on div "Crédito" at bounding box center [227, 75] width 35 height 29
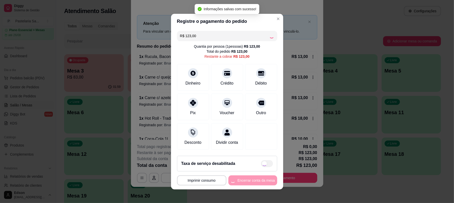
type input "R$ 0,00"
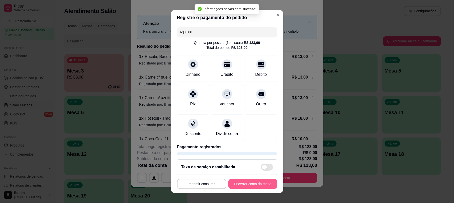
click at [243, 181] on button "Encerrar conta da mesa" at bounding box center [253, 184] width 49 height 10
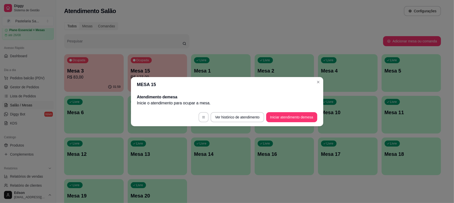
scroll to position [0, 0]
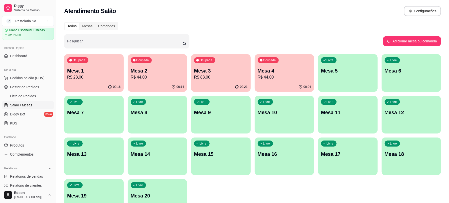
click at [102, 73] on p "Mesa 1" at bounding box center [94, 70] width 54 height 7
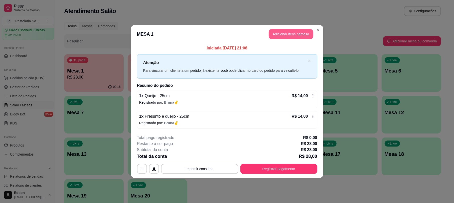
click at [275, 32] on button "Adicionar itens na mesa" at bounding box center [291, 34] width 45 height 10
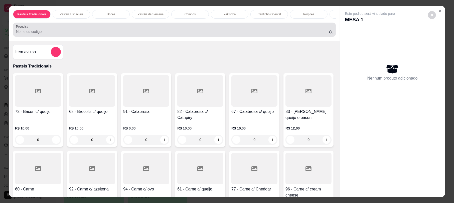
click at [39, 34] on input "Pesquisa" at bounding box center [172, 31] width 313 height 5
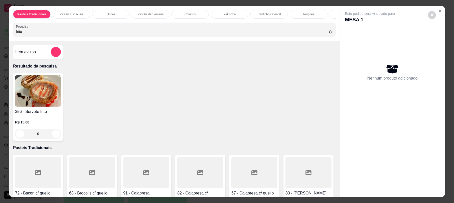
type input "frito"
click at [32, 115] on h4 "356 - Sorvete frito" at bounding box center [38, 112] width 46 height 6
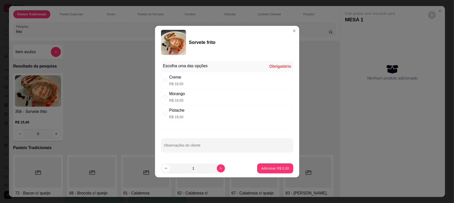
drag, startPoint x: 190, startPoint y: 81, endPoint x: 193, endPoint y: 81, distance: 3.3
click at [191, 81] on div "Creme R$ 18,00" at bounding box center [227, 80] width 132 height 17
radio input "true"
click at [214, 139] on div "Observações do cliente" at bounding box center [227, 145] width 132 height 14
click at [164, 147] on div "Observações do cliente chocolate" at bounding box center [227, 145] width 132 height 14
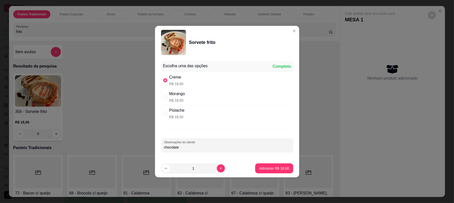
click at [165, 150] on div "chocolate" at bounding box center [227, 145] width 126 height 10
click at [165, 149] on input "chocolate" at bounding box center [227, 147] width 126 height 5
type input "cobertura chocolate"
click at [280, 164] on button "Adicionar R$ 18,00" at bounding box center [274, 168] width 38 height 10
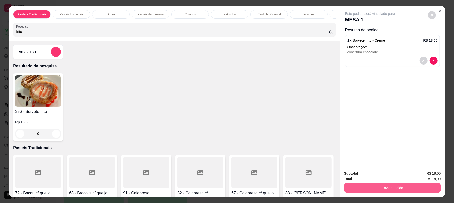
click at [378, 184] on button "Enviar pedido" at bounding box center [392, 188] width 97 height 10
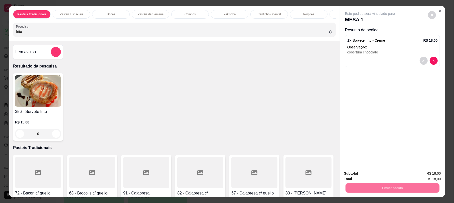
click at [380, 173] on button "Não registrar e enviar pedido" at bounding box center [375, 175] width 51 height 9
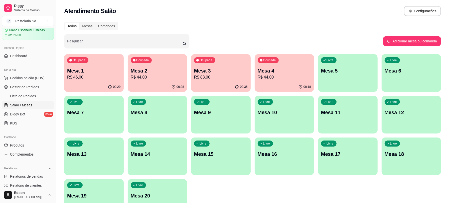
click at [166, 74] on p "R$ 44,00" at bounding box center [158, 77] width 54 height 6
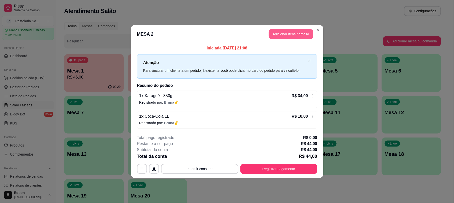
click at [278, 37] on button "Adicionar itens na mesa" at bounding box center [291, 34] width 45 height 10
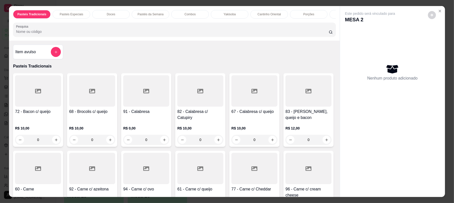
click at [41, 169] on icon at bounding box center [38, 168] width 6 height 5
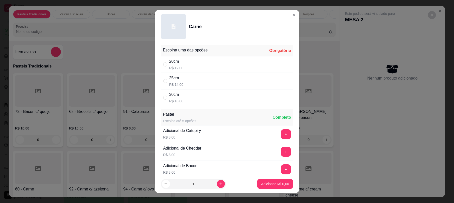
click at [232, 61] on div "20cm R$ 12,00" at bounding box center [227, 64] width 132 height 17
radio input "true"
click at [268, 181] on p "Adicionar R$ 12,00" at bounding box center [274, 183] width 29 height 5
type input "1"
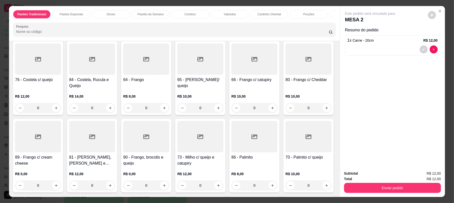
scroll to position [396, 0]
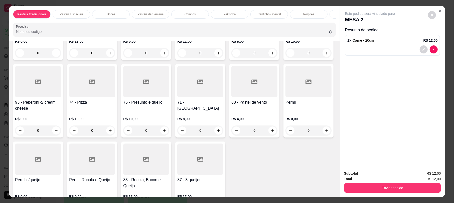
click at [102, 97] on div at bounding box center [92, 81] width 46 height 31
click at [203, 74] on div "25cm R$ 17,00" at bounding box center [227, 81] width 132 height 17
radio input "true"
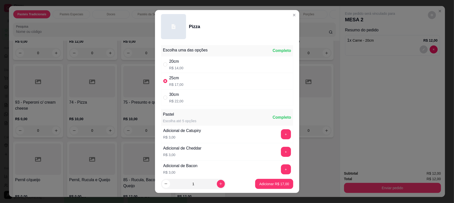
drag, startPoint x: 206, startPoint y: 62, endPoint x: 231, endPoint y: 132, distance: 75.1
click at [206, 63] on div "20cm R$ 14,00" at bounding box center [227, 64] width 132 height 17
radio input "true"
radio input "false"
click at [268, 182] on p "Adicionar R$ 14,00" at bounding box center [274, 183] width 29 height 5
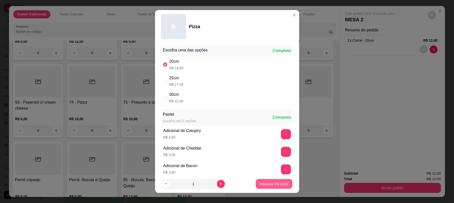
type input "1"
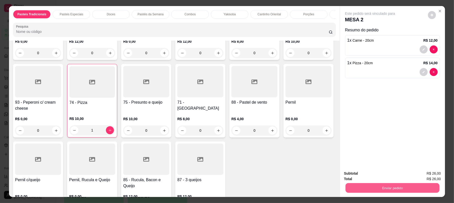
click at [363, 188] on button "Enviar pedido" at bounding box center [393, 188] width 94 height 10
click at [363, 178] on button "Não registrar e enviar pedido" at bounding box center [375, 175] width 51 height 9
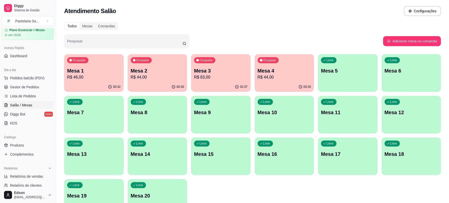
click at [232, 82] on div "02:37" at bounding box center [221, 87] width 60 height 10
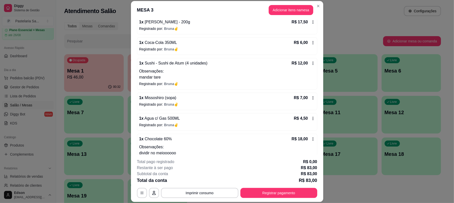
scroll to position [84, 0]
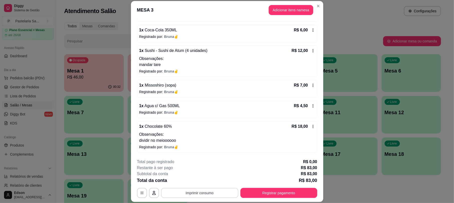
click at [205, 196] on button "Imprimir consumo" at bounding box center [199, 193] width 77 height 10
click at [203, 185] on button "Balcão 🎌🌸" at bounding box center [198, 181] width 36 height 8
click at [287, 7] on button "Adicionar itens na mesa" at bounding box center [291, 10] width 43 height 10
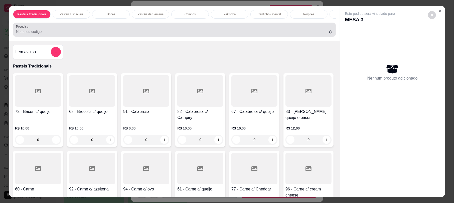
click at [126, 34] on div at bounding box center [174, 30] width 317 height 10
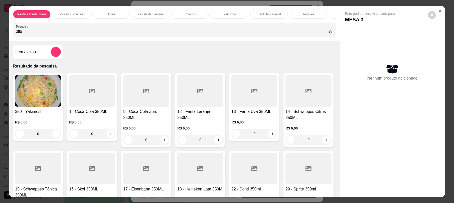
type input "350"
click at [101, 107] on div at bounding box center [92, 90] width 46 height 31
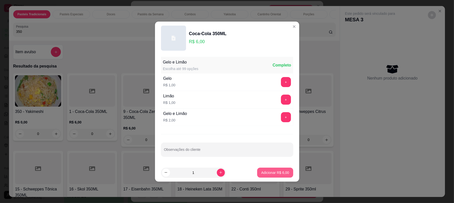
click at [276, 174] on p "Adicionar R$ 6,00" at bounding box center [275, 172] width 28 height 5
type input "1"
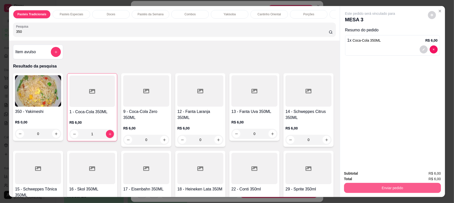
click at [383, 184] on button "Enviar pedido" at bounding box center [392, 188] width 97 height 10
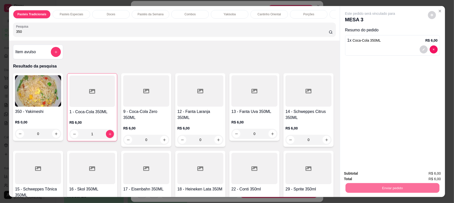
click at [375, 179] on button "Não registrar e enviar pedido" at bounding box center [376, 176] width 52 height 10
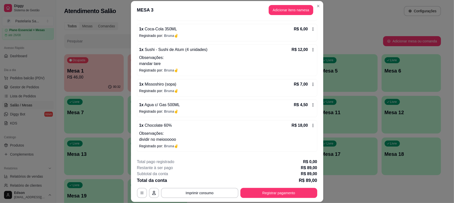
drag, startPoint x: 251, startPoint y: 159, endPoint x: 250, endPoint y: 168, distance: 9.6
drag, startPoint x: 250, startPoint y: 168, endPoint x: 279, endPoint y: 167, distance: 28.6
click at [278, 167] on div "Restante à ser pago R$ 89,00" at bounding box center [227, 168] width 180 height 6
click at [266, 190] on button "Registrar pagamento" at bounding box center [279, 193] width 77 height 10
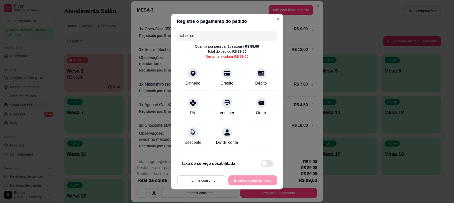
click at [228, 34] on input "R$ 89,00" at bounding box center [227, 36] width 94 height 10
click at [185, 94] on div "Pix" at bounding box center [192, 105] width 35 height 29
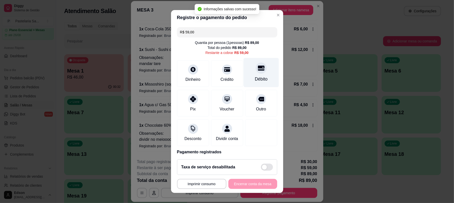
click at [258, 68] on icon at bounding box center [261, 68] width 7 height 5
type input "R$ 0,00"
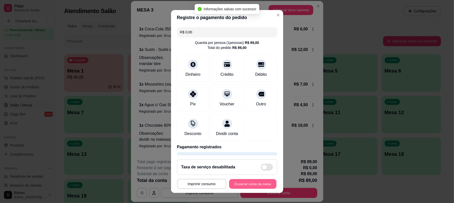
click at [247, 184] on button "Encerrar conta da mesa" at bounding box center [252, 184] width 47 height 10
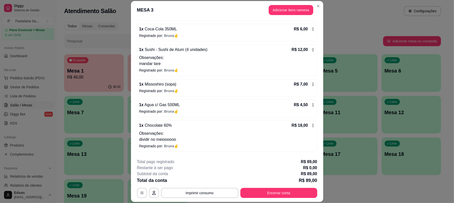
click at [316, 165] on div "MESA 3 Adicionar itens na mesa Iniciada [DATE] 19:08 Atenção Para vincular um c…" at bounding box center [227, 101] width 454 height 203
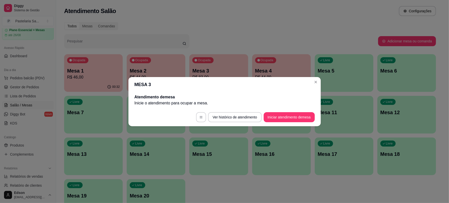
click at [98, 72] on p "Mesa 1" at bounding box center [93, 70] width 53 height 7
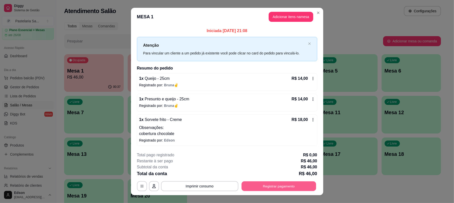
click at [272, 185] on button "Registrar pagamento" at bounding box center [279, 186] width 75 height 10
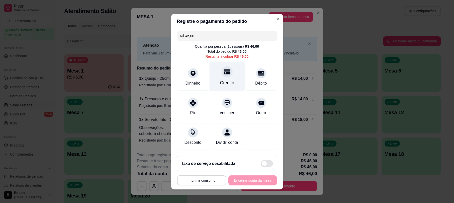
click at [224, 69] on icon at bounding box center [227, 71] width 7 height 5
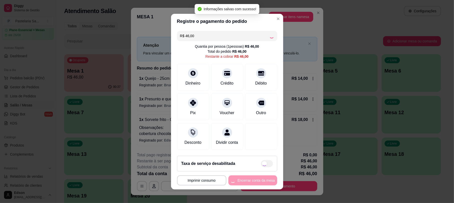
type input "R$ 0,00"
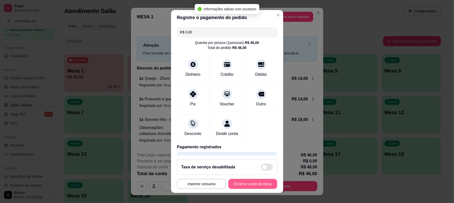
click at [246, 186] on button "Encerrar conta da mesa" at bounding box center [253, 184] width 49 height 10
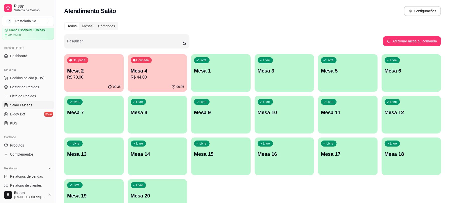
click at [149, 69] on p "Mesa 4" at bounding box center [158, 70] width 54 height 7
click at [152, 79] on p "R$ 44,00" at bounding box center [158, 77] width 54 height 6
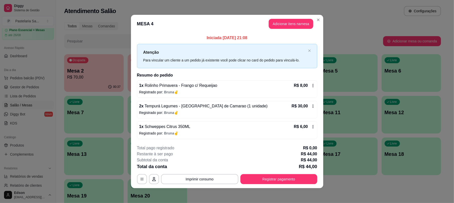
click at [274, 181] on button "Registrar pagamento" at bounding box center [279, 179] width 77 height 10
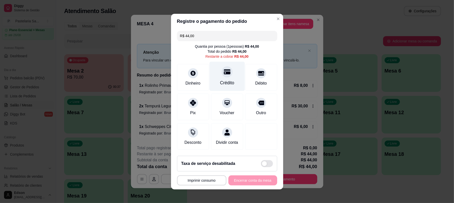
click at [227, 79] on div "Crédito" at bounding box center [227, 82] width 14 height 7
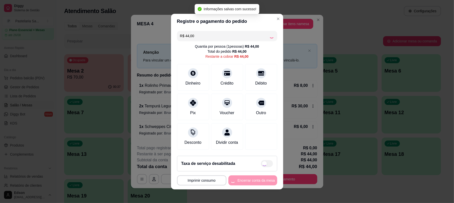
type input "R$ 0,00"
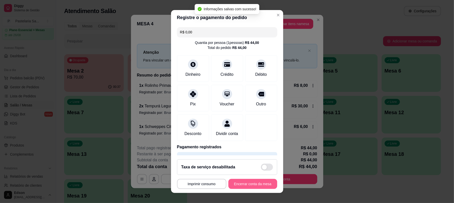
click at [259, 183] on button "Encerrar conta da mesa" at bounding box center [253, 184] width 49 height 10
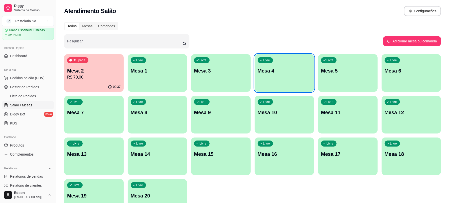
click at [94, 72] on p "Mesa 2" at bounding box center [94, 70] width 54 height 7
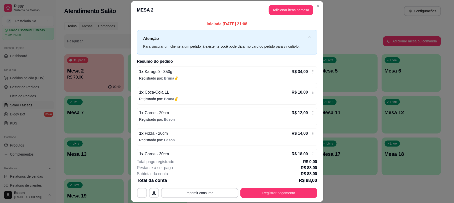
scroll to position [28, 0]
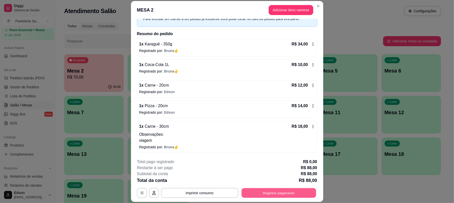
click at [281, 191] on button "Registrar pagamento" at bounding box center [279, 193] width 75 height 10
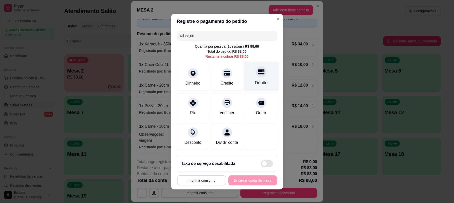
click at [258, 69] on icon at bounding box center [261, 71] width 7 height 5
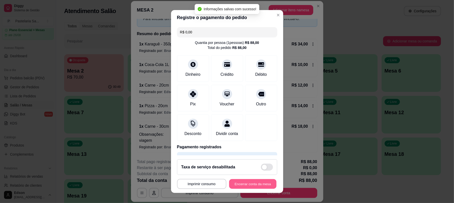
type input "R$ 0,00"
click at [251, 185] on button "Encerrar conta da mesa" at bounding box center [252, 184] width 47 height 10
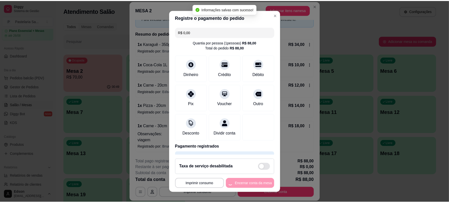
scroll to position [0, 0]
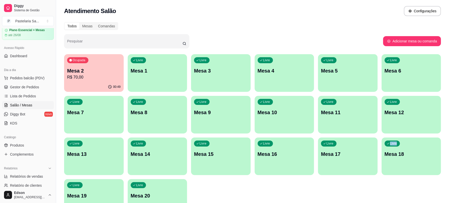
click at [346, 183] on div "Ocupada Mesa 2 R$ 70,00 00:49 Livre Mesa 1 Livre Mesa 3 Livre Mesa 4 Livre Mesa…" at bounding box center [252, 135] width 377 height 162
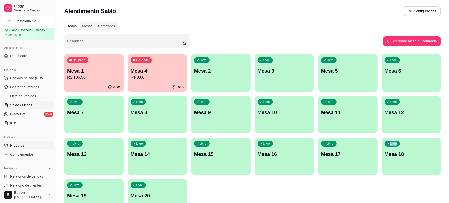
click at [26, 146] on link "Produtos" at bounding box center [28, 145] width 52 height 8
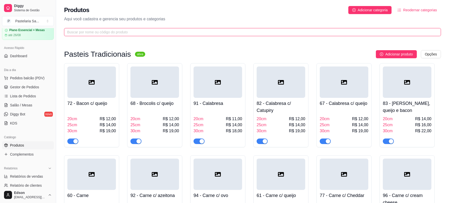
click at [98, 31] on input "text" at bounding box center [250, 32] width 367 height 6
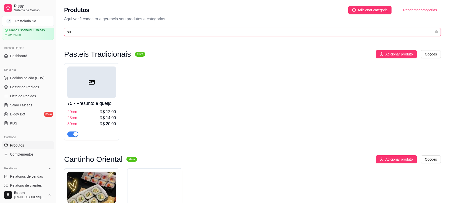
scroll to position [177, 0]
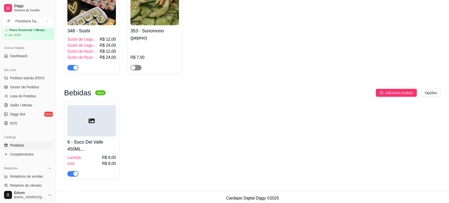
type input "su"
click at [136, 68] on button "button" at bounding box center [136, 68] width 11 height 6
click at [151, 13] on img at bounding box center [155, 9] width 49 height 31
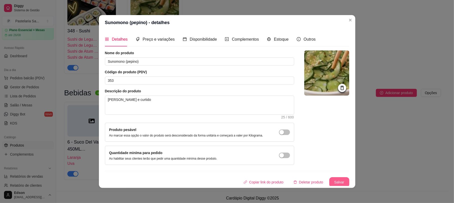
click at [332, 180] on button "Salvar" at bounding box center [340, 182] width 20 height 10
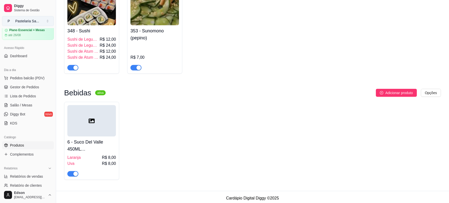
scroll to position [0, 0]
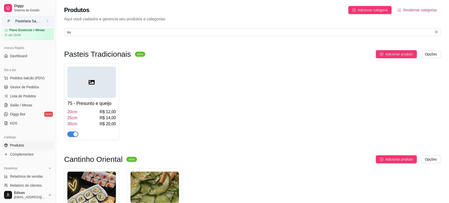
click at [24, 20] on div "Pastelaria Sa ..." at bounding box center [27, 21] width 24 height 5
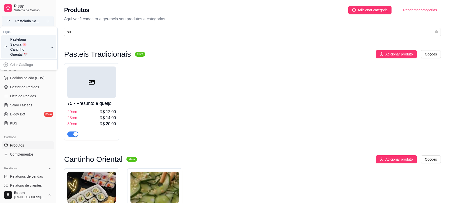
click at [26, 20] on div "Pastelaria Sa ..." at bounding box center [27, 21] width 24 height 5
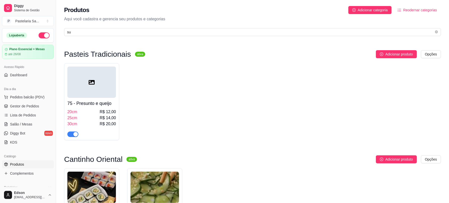
click at [39, 35] on button "button" at bounding box center [44, 35] width 11 height 6
click at [33, 102] on link "Gestor de Pedidos" at bounding box center [28, 106] width 52 height 8
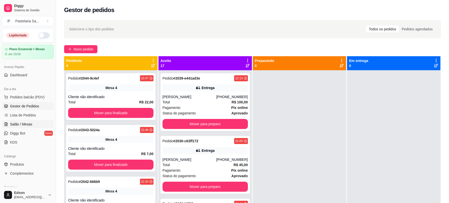
click at [29, 121] on link "Salão / Mesas" at bounding box center [28, 124] width 52 height 8
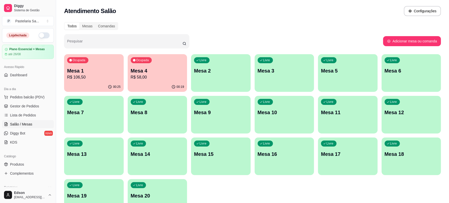
click at [109, 67] on div "Ocupada Mesa 1 R$ 106,50" at bounding box center [94, 68] width 60 height 28
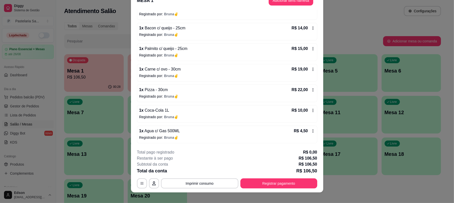
scroll to position [15, 0]
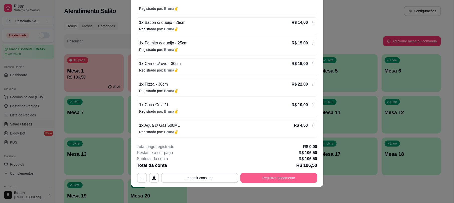
click at [301, 175] on button "Registrar pagamento" at bounding box center [279, 178] width 77 height 10
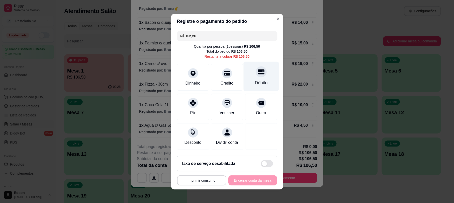
drag, startPoint x: 254, startPoint y: 77, endPoint x: 252, endPoint y: 89, distance: 12.9
click at [255, 79] on div "Débito" at bounding box center [261, 82] width 13 height 7
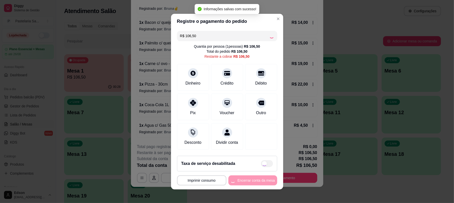
type input "R$ 0,00"
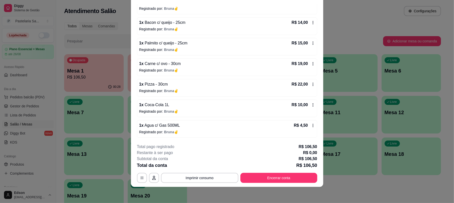
scroll to position [0, 0]
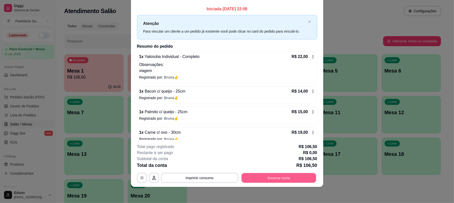
click at [275, 178] on button "Encerrar conta" at bounding box center [279, 178] width 75 height 10
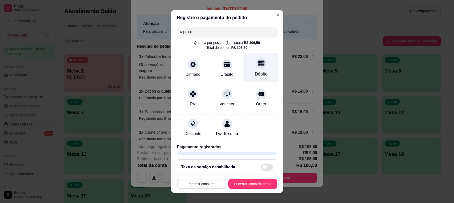
click at [244, 65] on div "Débito" at bounding box center [261, 67] width 35 height 29
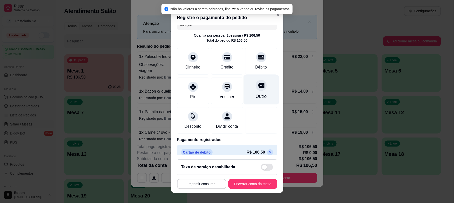
scroll to position [20, 0]
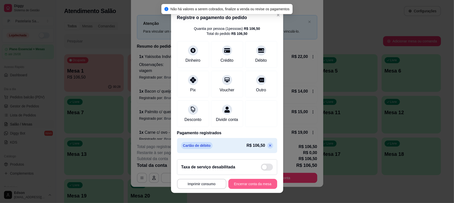
click at [237, 188] on button "Encerrar conta da mesa" at bounding box center [253, 184] width 49 height 10
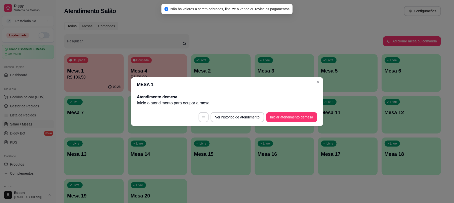
scroll to position [0, 0]
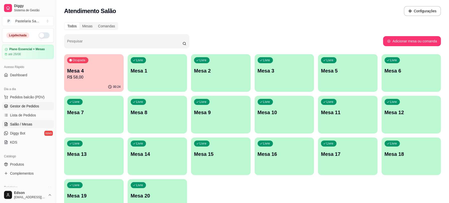
click at [40, 107] on link "Gestor de Pedidos" at bounding box center [28, 106] width 52 height 8
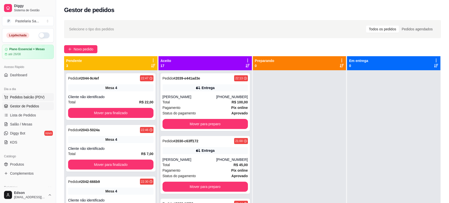
click at [32, 98] on span "Pedidos balcão (PDV)" at bounding box center [27, 96] width 35 height 5
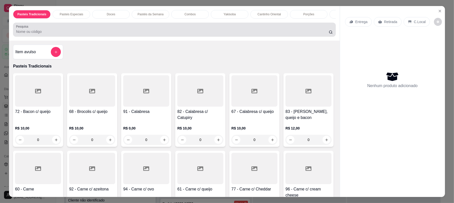
click at [104, 34] on input "Pesquisa" at bounding box center [172, 31] width 313 height 5
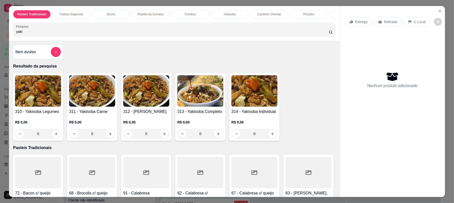
type input "yaki"
click at [208, 103] on img at bounding box center [200, 90] width 46 height 31
click at [436, 11] on button "Close" at bounding box center [440, 11] width 8 height 8
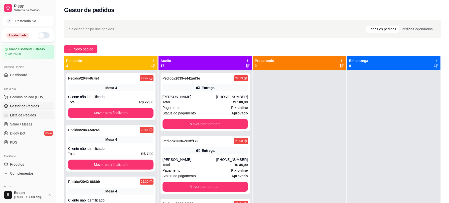
click at [21, 112] on link "Lista de Pedidos" at bounding box center [28, 115] width 52 height 8
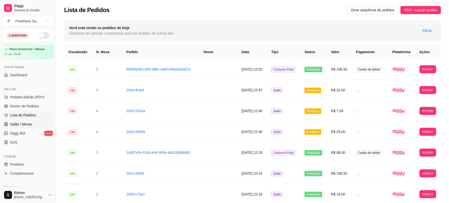
click at [16, 121] on link "Salão / Mesas" at bounding box center [28, 124] width 52 height 8
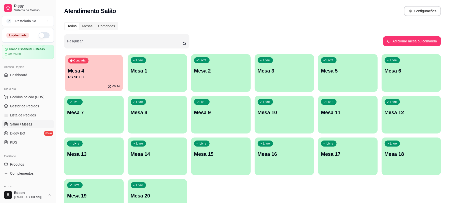
click at [119, 64] on div "Ocupada Mesa 4 R$ 58,00" at bounding box center [94, 68] width 58 height 27
click at [35, 103] on link "Gestor de Pedidos" at bounding box center [28, 106] width 52 height 8
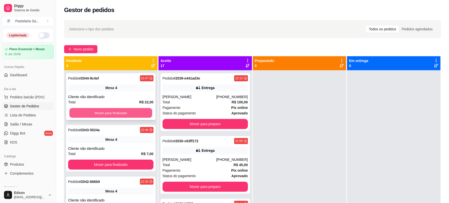
click at [134, 108] on button "Mover para finalizado" at bounding box center [110, 113] width 83 height 10
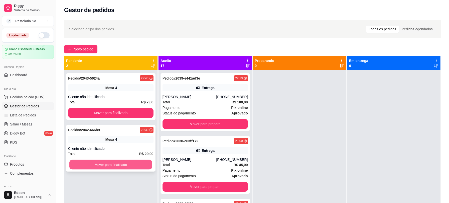
click at [125, 161] on button "Mover para finalizado" at bounding box center [110, 165] width 83 height 10
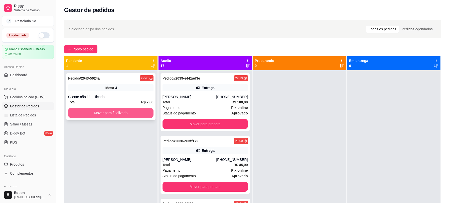
click at [137, 109] on button "Mover para finalizado" at bounding box center [110, 113] width 85 height 10
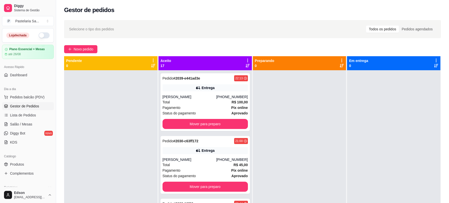
click at [246, 59] on icon at bounding box center [248, 60] width 5 height 5
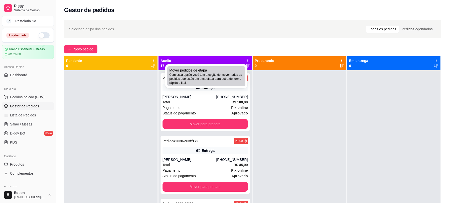
click at [202, 77] on span "Com essa opção você tem a opção de mover todos os pedidos que estão em uma etap…" at bounding box center [206, 79] width 74 height 12
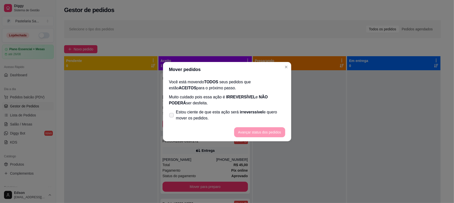
click at [179, 112] on span "Estou ciente de que esta ação será irreverssível e quero mover os pedidos." at bounding box center [230, 115] width 109 height 12
click at [172, 116] on input "Estou ciente de que esta ação será irreverssível e quero mover os pedidos." at bounding box center [170, 117] width 3 height 3
checkbox input "true"
click at [249, 132] on button "Avançar status dos pedidos" at bounding box center [259, 132] width 51 height 10
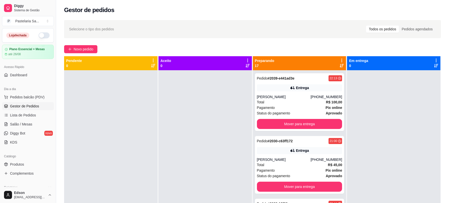
click at [338, 58] on div "Preparando 17" at bounding box center [299, 63] width 93 height 14
click at [340, 59] on icon at bounding box center [342, 60] width 5 height 5
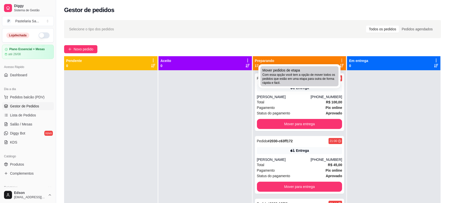
click at [316, 75] on span "Com essa opção você tem a opção de mover todos os pedidos que estão em uma etap…" at bounding box center [300, 79] width 74 height 12
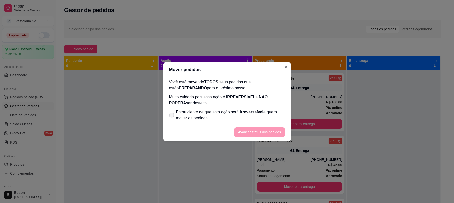
click at [207, 118] on span "Estou ciente de que esta ação será irreverssível e quero mover os pedidos." at bounding box center [230, 115] width 109 height 12
click at [172, 118] on input "Estou ciente de que esta ação será irreverssível e quero mover os pedidos." at bounding box center [170, 117] width 3 height 3
checkbox input "true"
click at [244, 132] on button "Avançar status dos pedidos" at bounding box center [260, 132] width 50 height 10
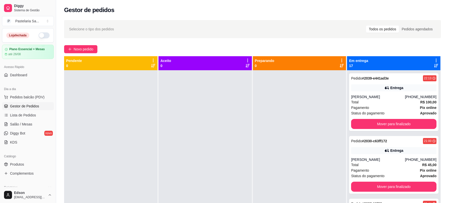
click at [435, 64] on icon at bounding box center [437, 66] width 4 height 4
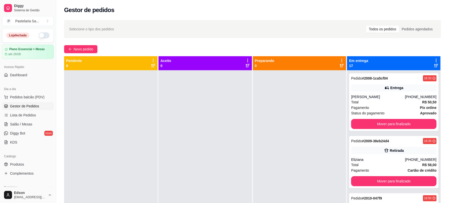
click at [432, 58] on div "Em entrega 17" at bounding box center [393, 63] width 93 height 14
click at [436, 59] on icon at bounding box center [436, 61] width 1 height 4
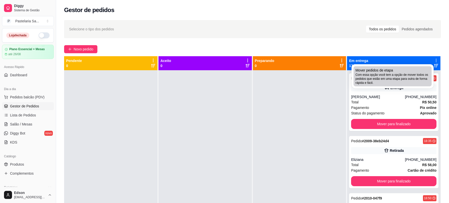
click at [385, 79] on span "Com essa opção você tem a opção de mover todos os pedidos que estão em uma etap…" at bounding box center [393, 79] width 74 height 12
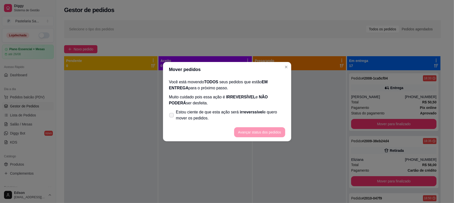
click at [226, 114] on span "Estou ciente de que esta ação será irreverssível e quero mover os pedidos." at bounding box center [230, 115] width 109 height 12
click at [172, 116] on input "Estou ciente de que esta ação será irreverssível e quero mover os pedidos." at bounding box center [170, 117] width 3 height 3
checkbox input "true"
click at [248, 129] on button "Avançar status dos pedidos" at bounding box center [259, 132] width 51 height 10
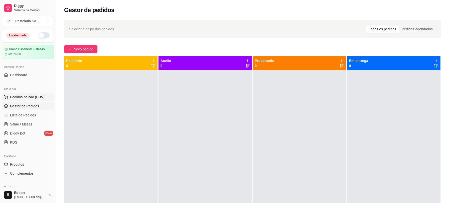
click at [39, 98] on span "Pedidos balcão (PDV)" at bounding box center [27, 96] width 35 height 5
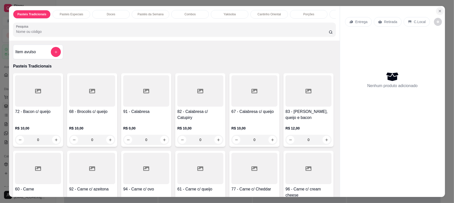
click at [438, 12] on icon "Close" at bounding box center [440, 11] width 4 height 4
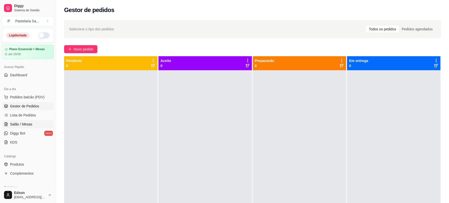
click at [32, 121] on link "Salão / Mesas" at bounding box center [28, 124] width 52 height 8
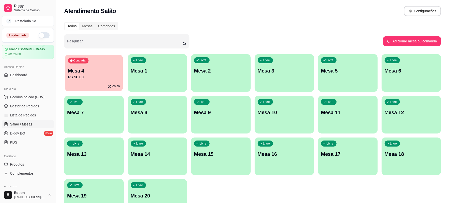
click at [69, 81] on div "Ocupada Mesa 4 R$ 58,00" at bounding box center [94, 68] width 58 height 27
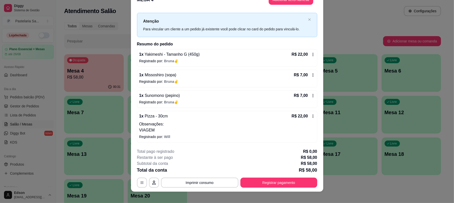
scroll to position [15, 0]
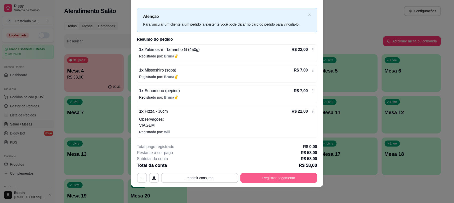
click at [262, 178] on button "Registrar pagamento" at bounding box center [279, 178] width 77 height 10
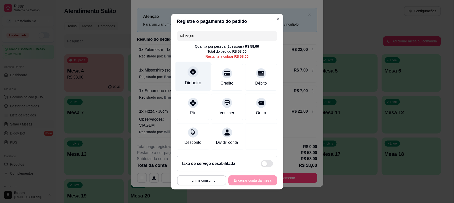
click at [193, 72] on div at bounding box center [193, 71] width 11 height 11
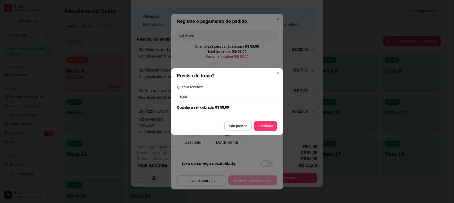
click at [196, 92] on input "0,00" at bounding box center [227, 97] width 100 height 10
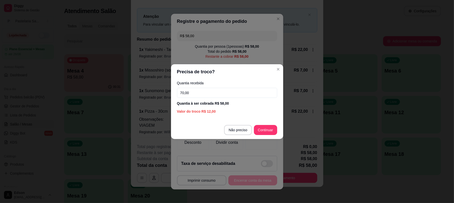
type input "70,00"
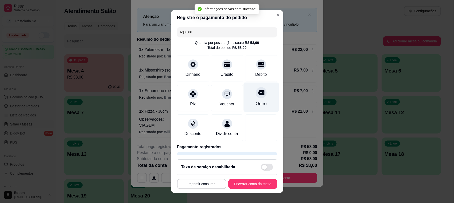
type input "R$ 0,00"
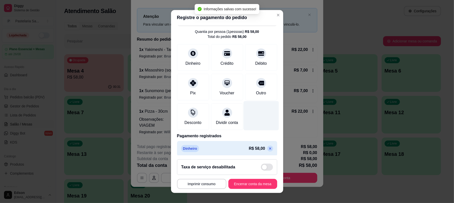
scroll to position [20, 0]
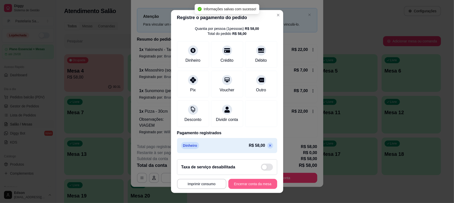
click at [252, 179] on button "Encerrar conta da mesa" at bounding box center [253, 184] width 49 height 10
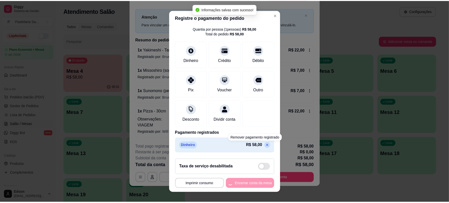
scroll to position [0, 0]
